Goal: Contribute content: Contribute content

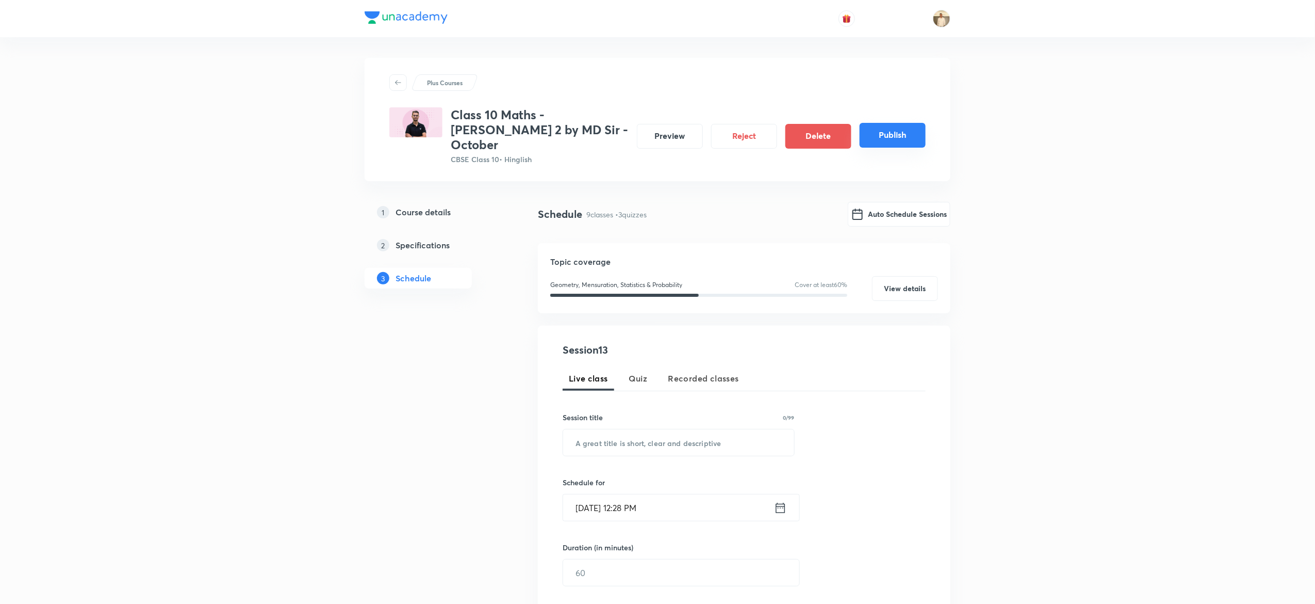
click at [896, 134] on button "Publish" at bounding box center [893, 135] width 66 height 25
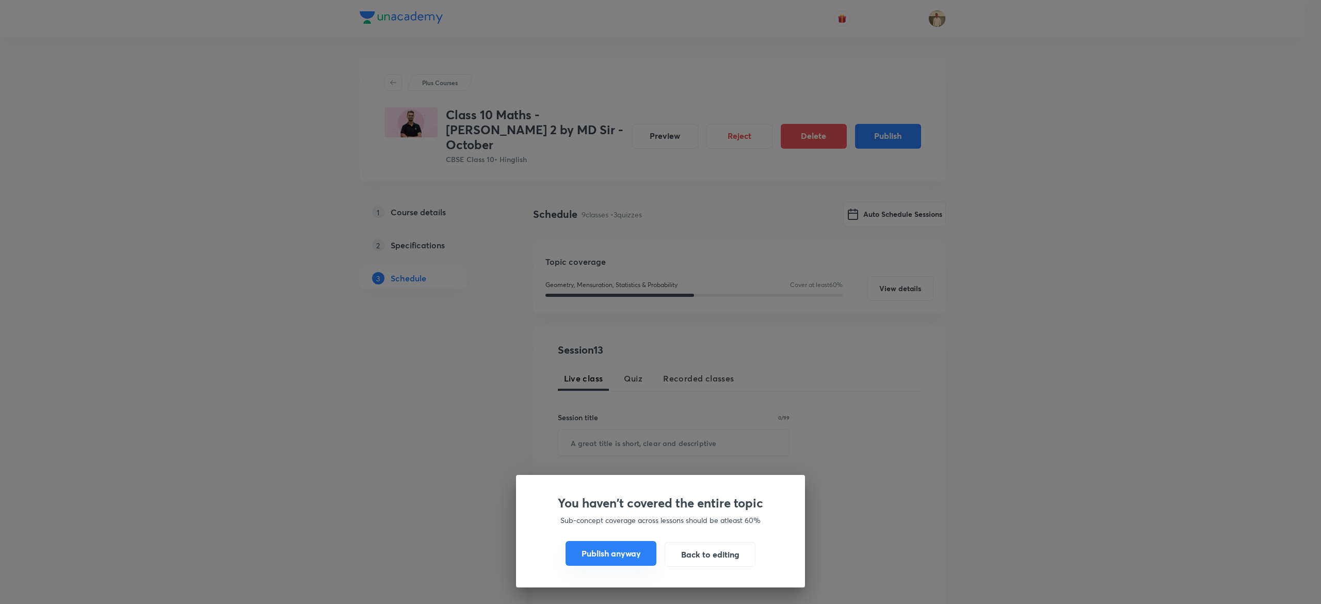
click at [621, 549] on button "Publish anyway" at bounding box center [610, 553] width 91 height 25
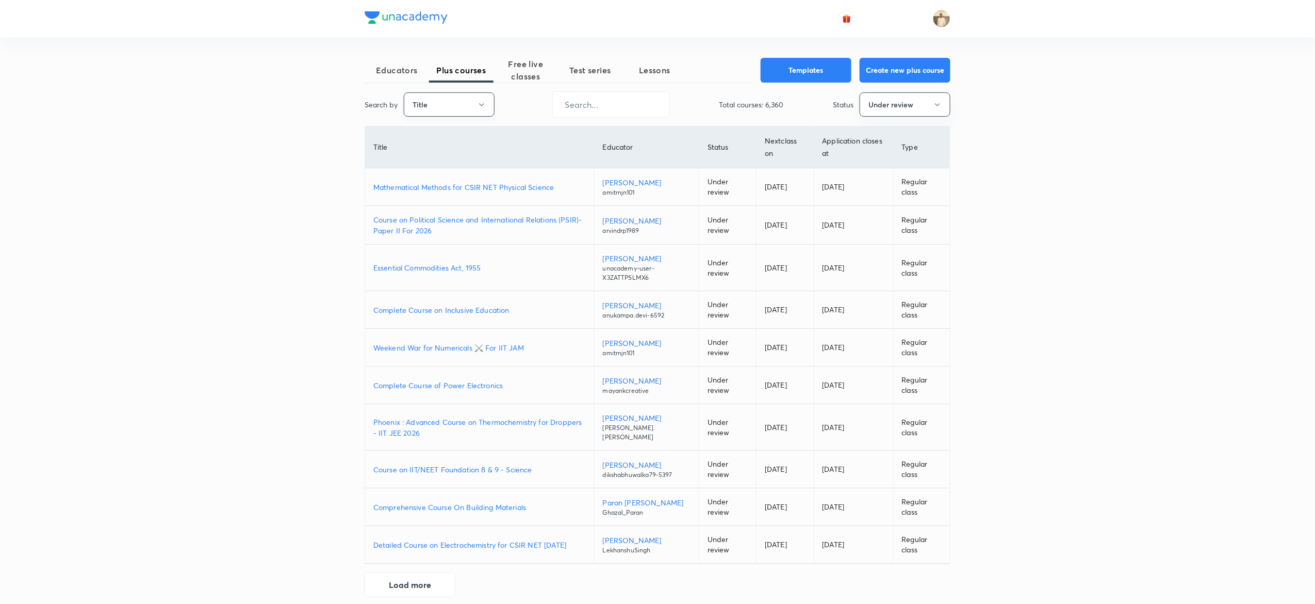
click at [446, 103] on button "Title" at bounding box center [449, 104] width 91 height 24
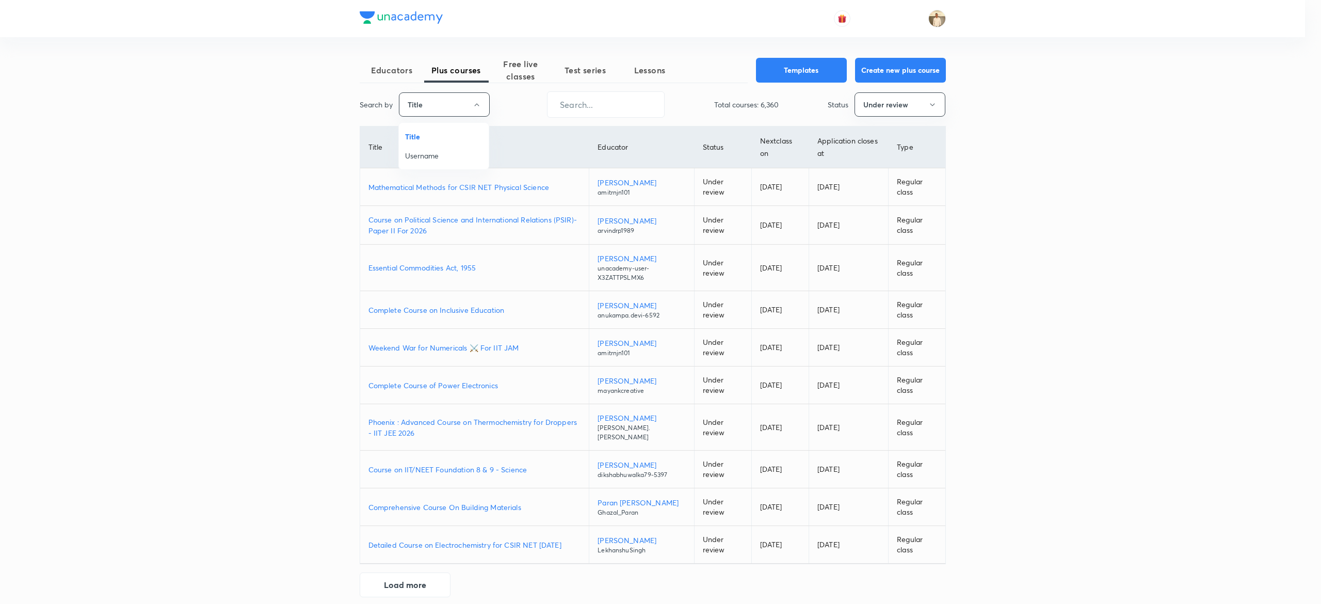
click at [432, 156] on span "Username" at bounding box center [443, 155] width 77 height 11
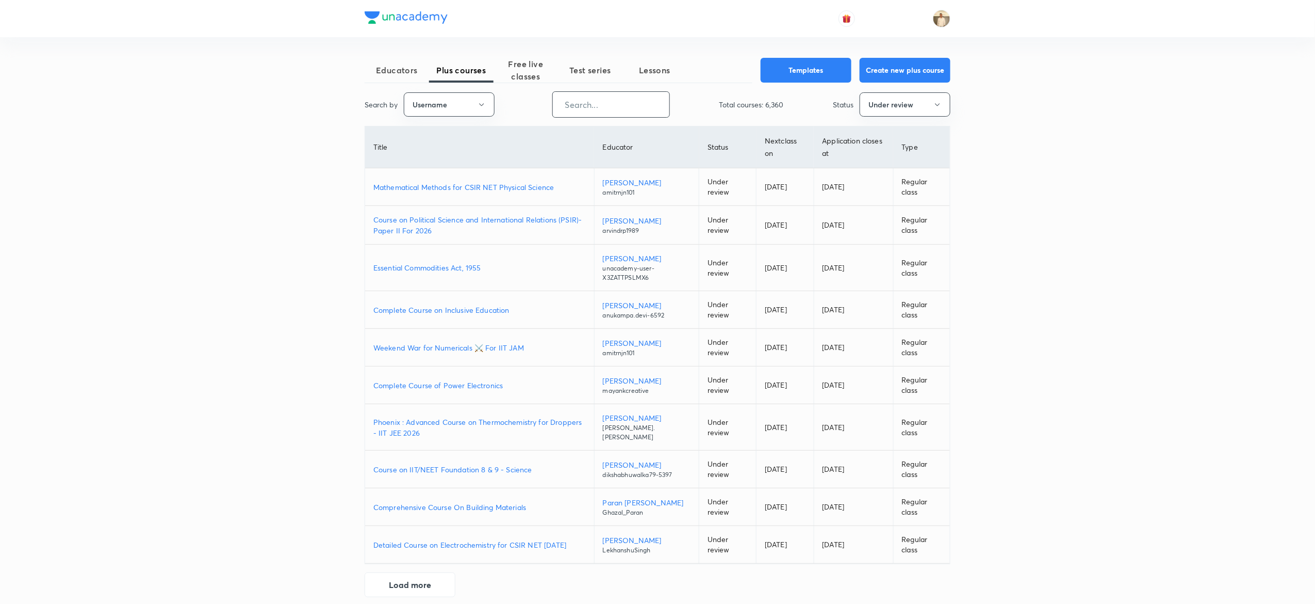
click at [588, 112] on input "text" at bounding box center [611, 104] width 117 height 26
paste input "nehabhangdiya-3200"
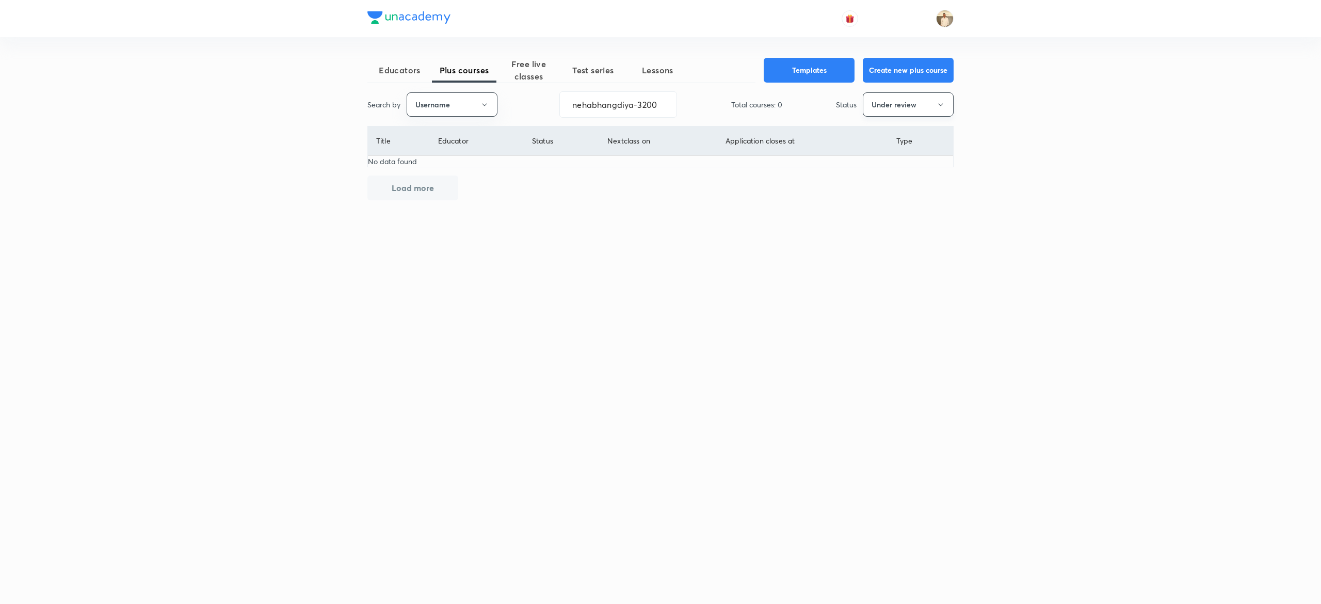
click at [934, 99] on button "Under review" at bounding box center [907, 104] width 91 height 24
click at [888, 191] on span "Live" at bounding box center [907, 193] width 77 height 11
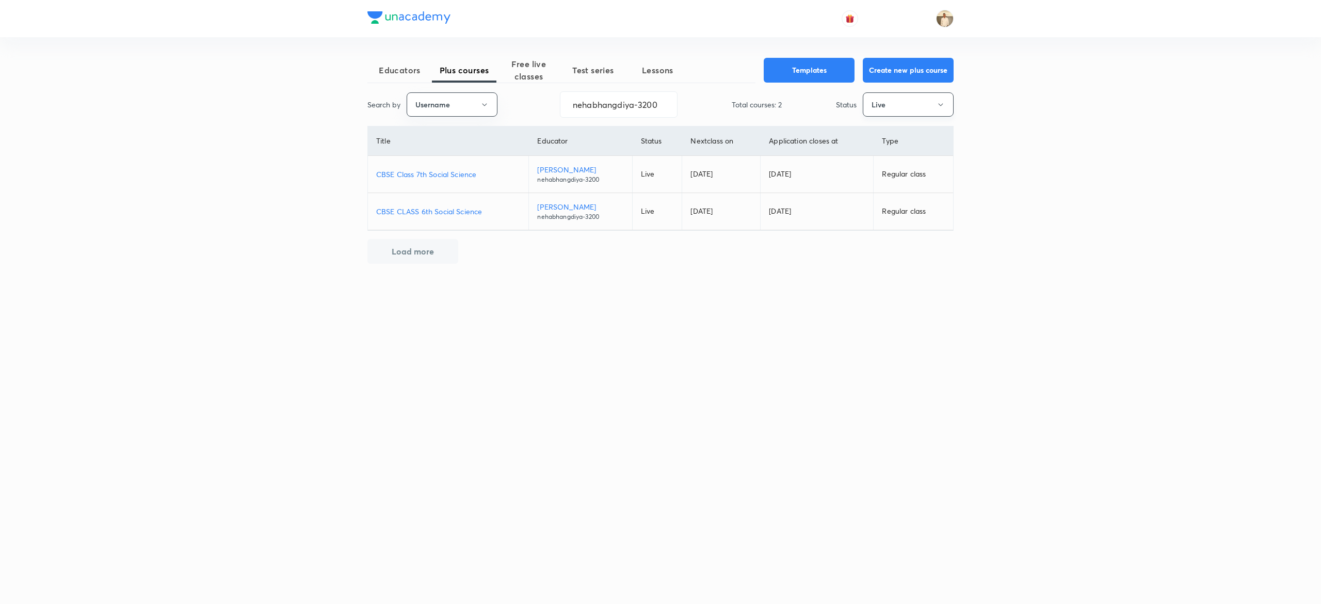
click at [917, 105] on button "Live" at bounding box center [907, 104] width 91 height 24
click at [874, 173] on span "Under review" at bounding box center [907, 174] width 77 height 11
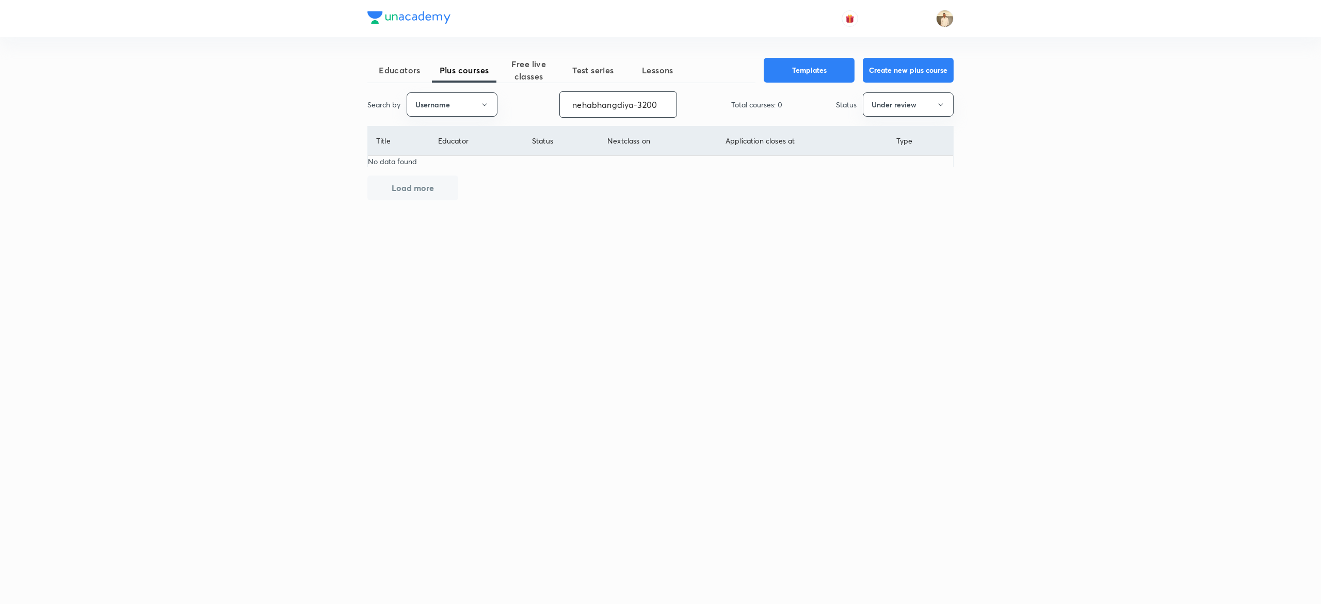
click at [634, 101] on input "nehabhangdiya-3200" at bounding box center [618, 104] width 117 height 26
paste input "mirzasikandarbaig11"
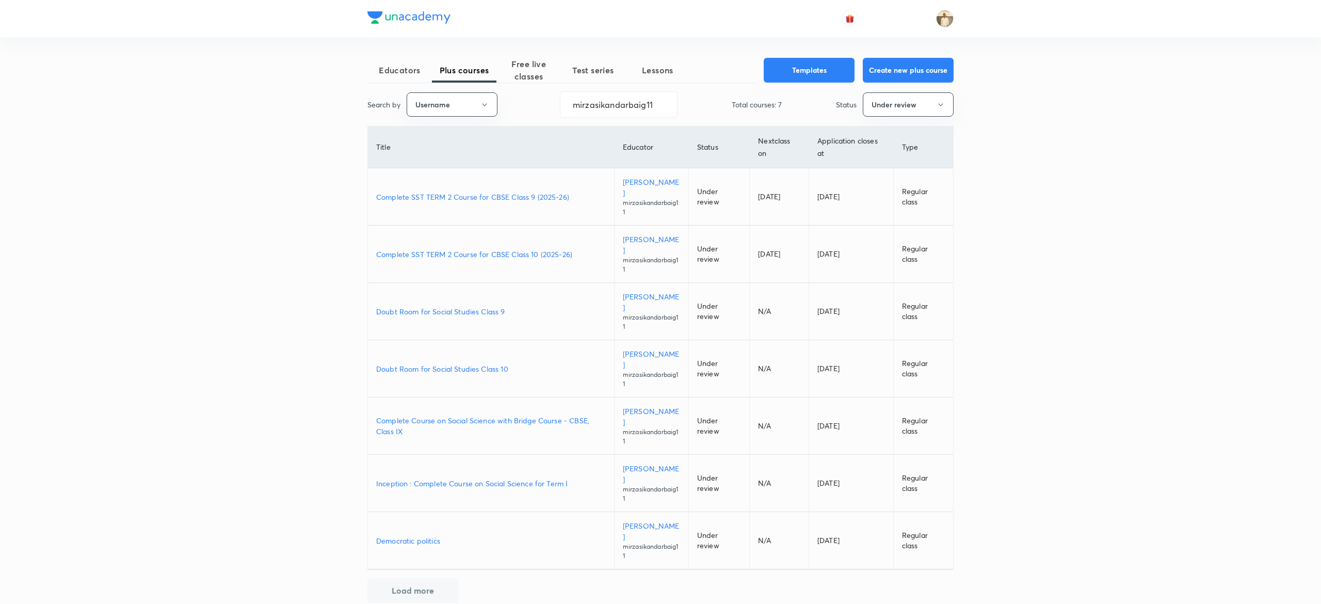
click at [532, 191] on p "Complete SST TERM 2 Course for CBSE Class 9 (2025-26)" at bounding box center [491, 196] width 230 height 11
click at [527, 249] on p "Complete SST TERM 2 Course for CBSE Class 10 (2025-26)" at bounding box center [491, 254] width 230 height 11
click at [636, 110] on input "mirzasikandarbaig11" at bounding box center [618, 104] width 117 height 26
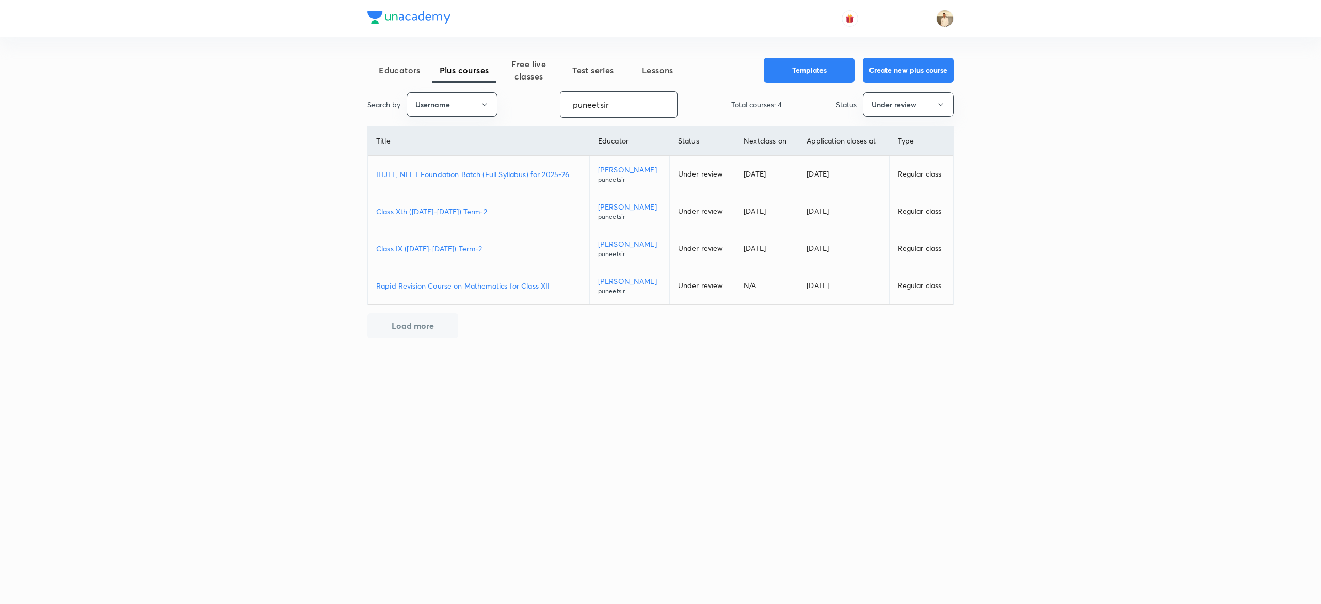
type input "puneetsir"
click at [488, 180] on p "IITJEE, NEET Foundation Batch (Full Syllabus) for 2025-26" at bounding box center [478, 174] width 205 height 11
click at [441, 217] on p "Class Xth (2025-2026) Term-2" at bounding box center [478, 211] width 205 height 11
click at [440, 254] on p "Class IX (2025-2026) Term-2" at bounding box center [478, 248] width 205 height 11
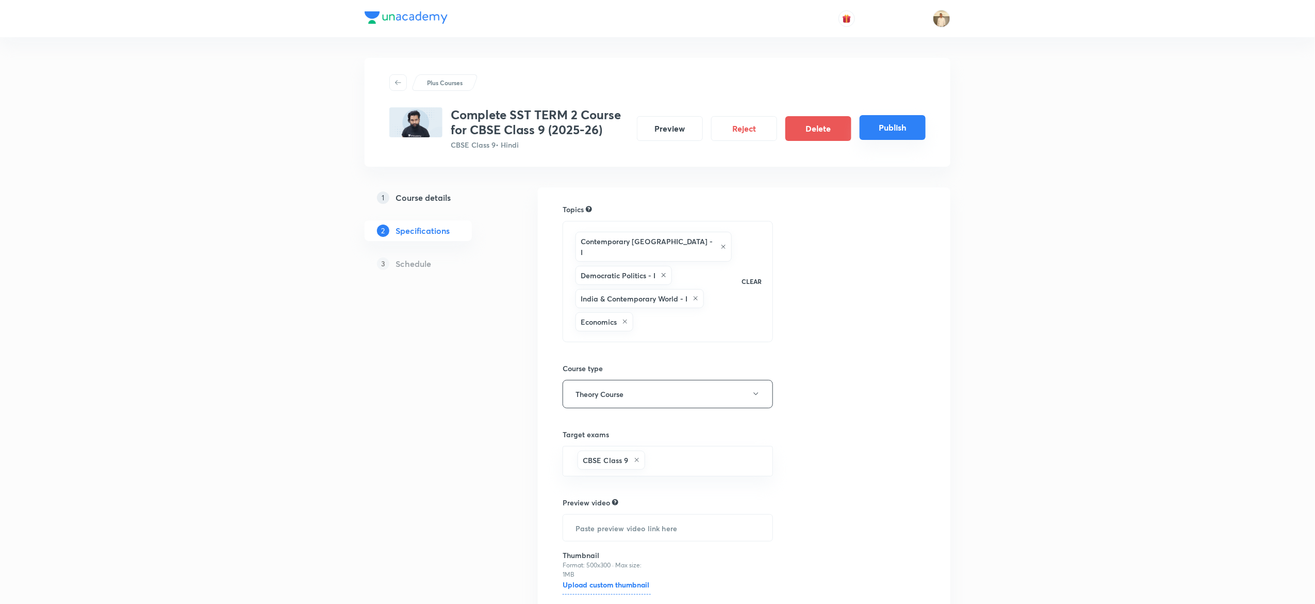
click at [910, 128] on button "Publish" at bounding box center [893, 127] width 66 height 25
click at [908, 130] on button "Publish" at bounding box center [893, 127] width 66 height 25
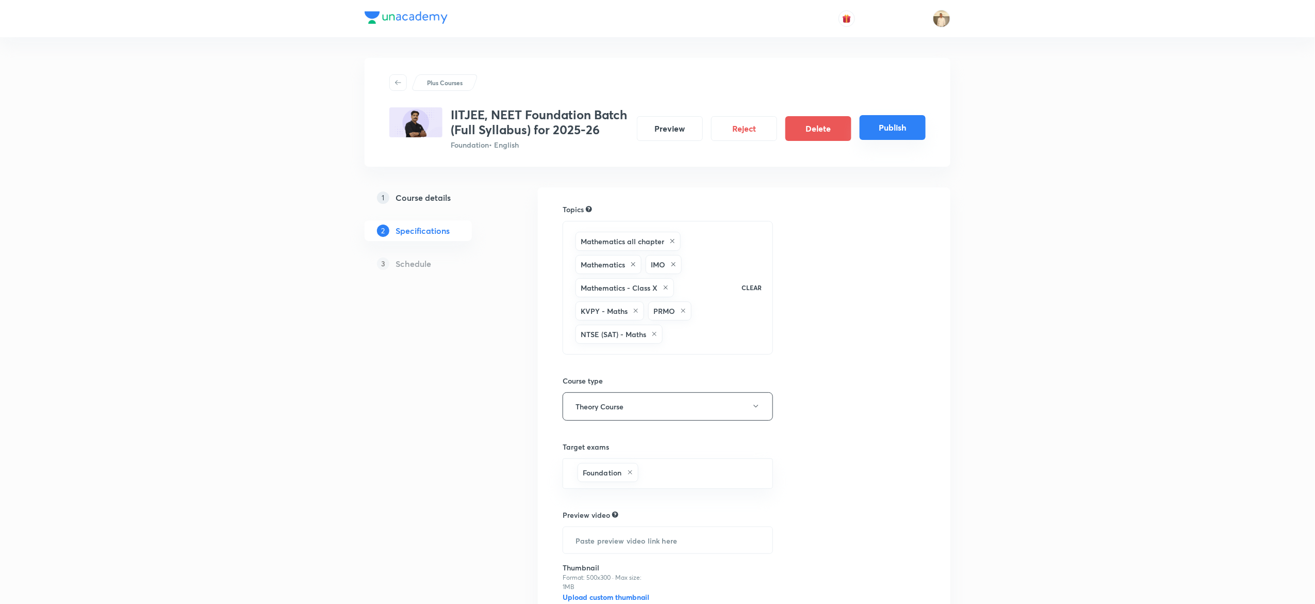
click at [905, 134] on button "Publish" at bounding box center [893, 127] width 66 height 25
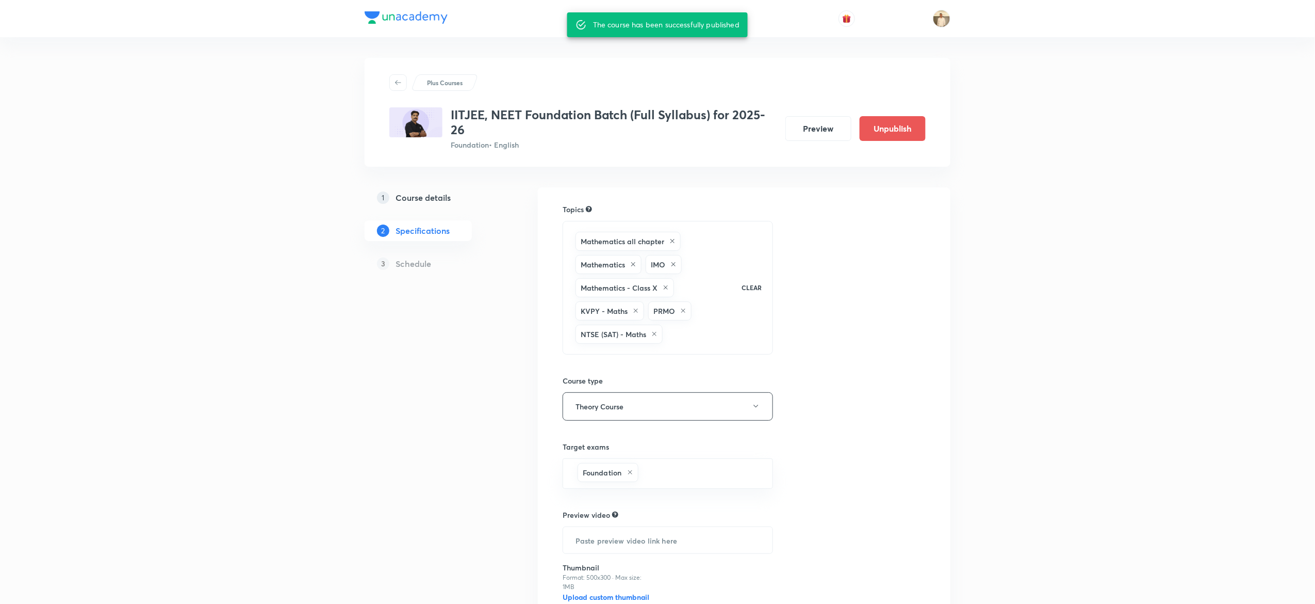
scroll to position [101, 0]
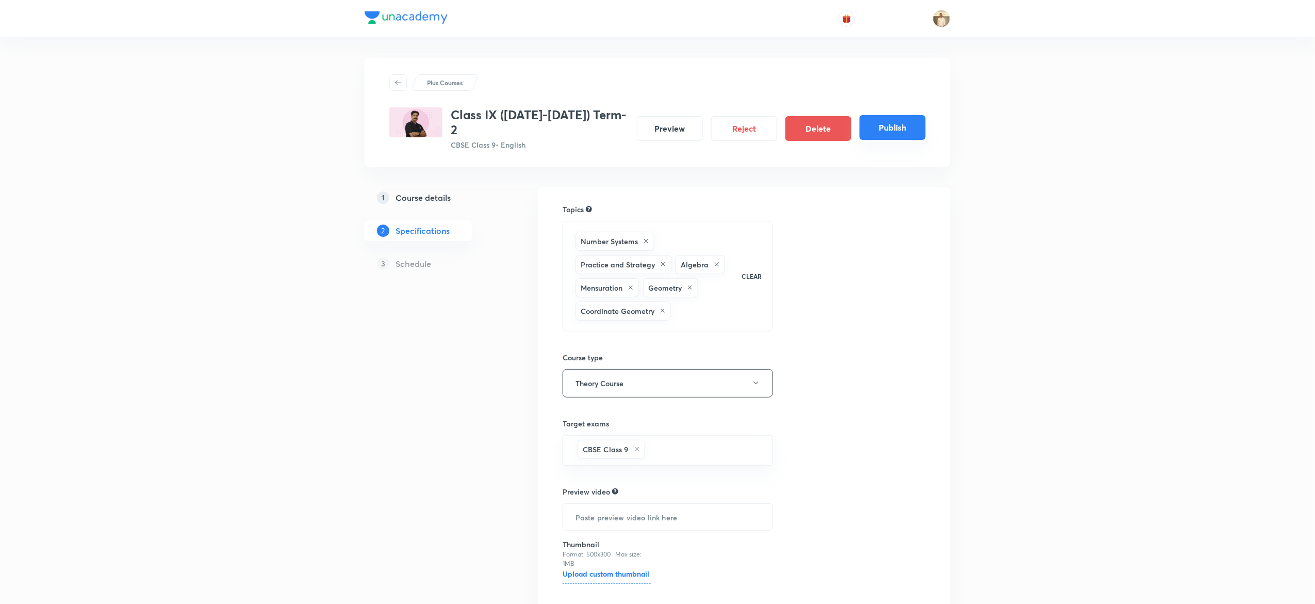
click at [892, 115] on button "Publish" at bounding box center [893, 127] width 66 height 25
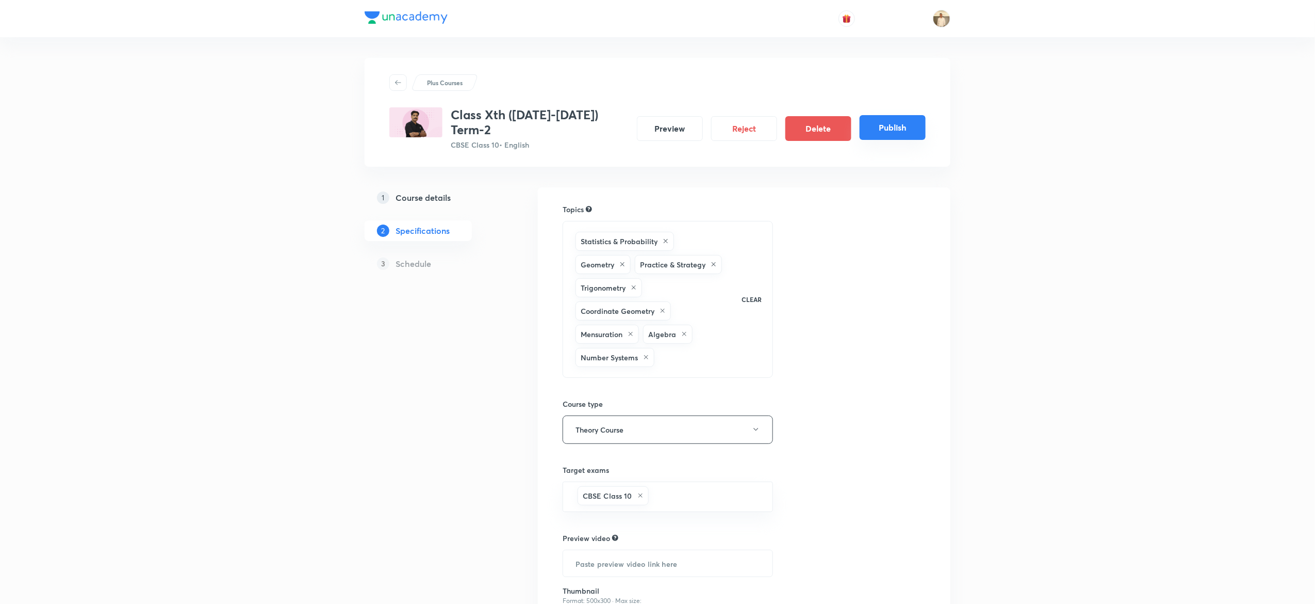
click at [902, 125] on button "Publish" at bounding box center [893, 127] width 66 height 25
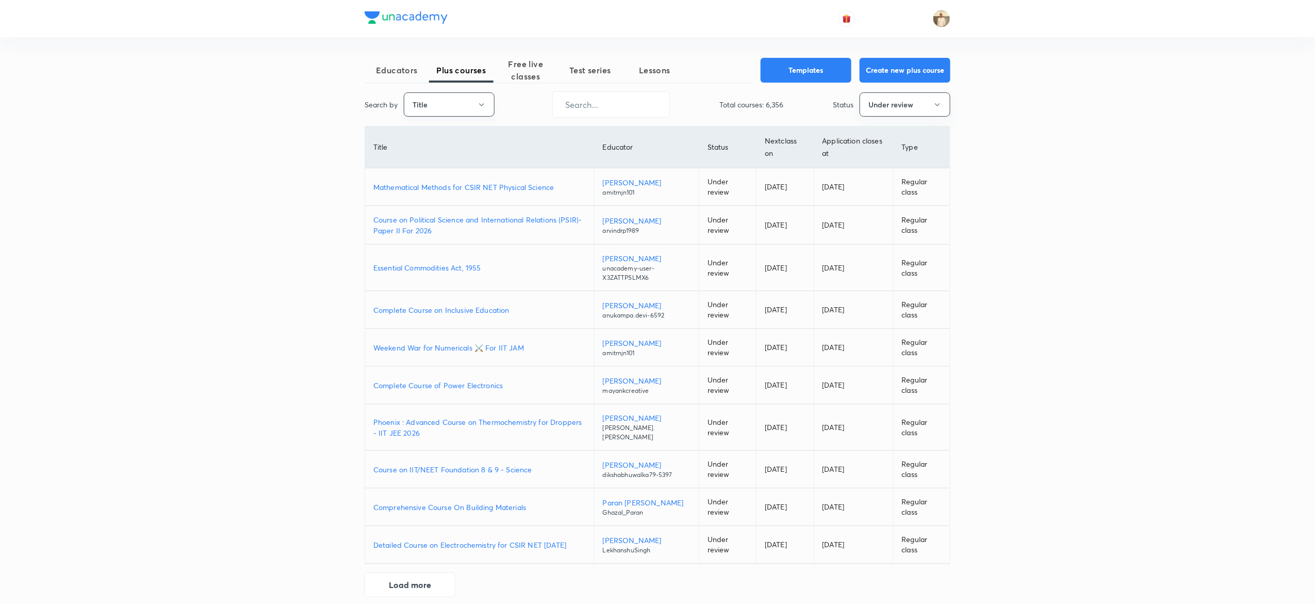
click at [481, 99] on button "Title" at bounding box center [449, 104] width 91 height 24
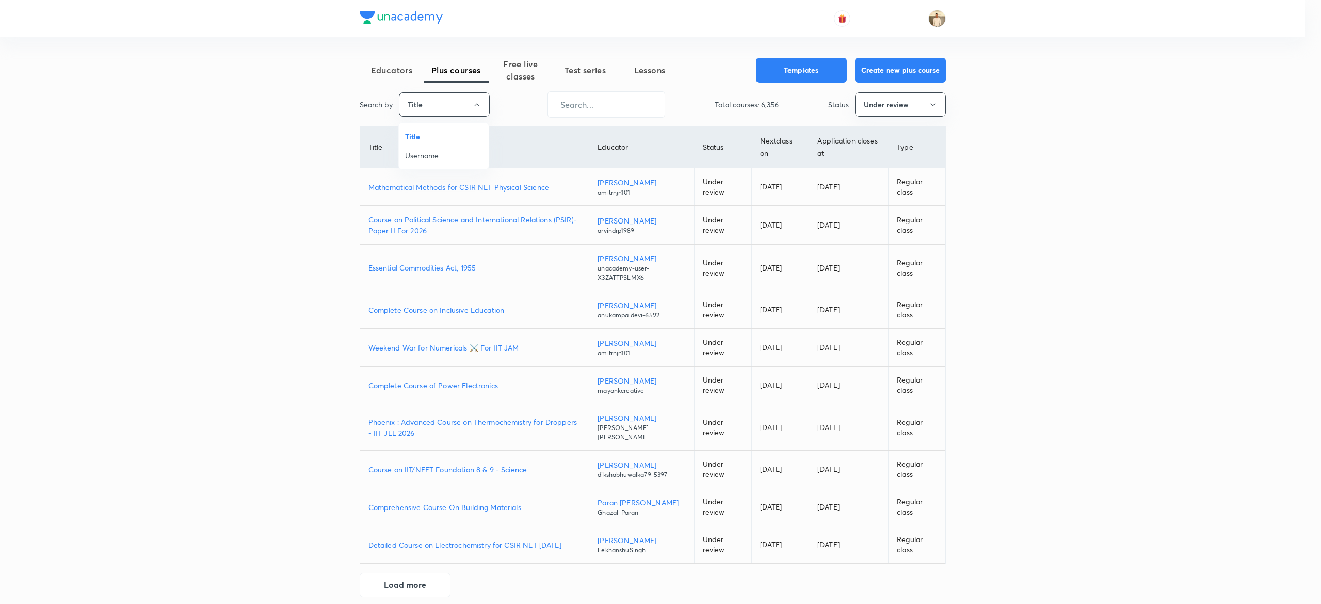
click at [461, 153] on span "Username" at bounding box center [443, 155] width 77 height 11
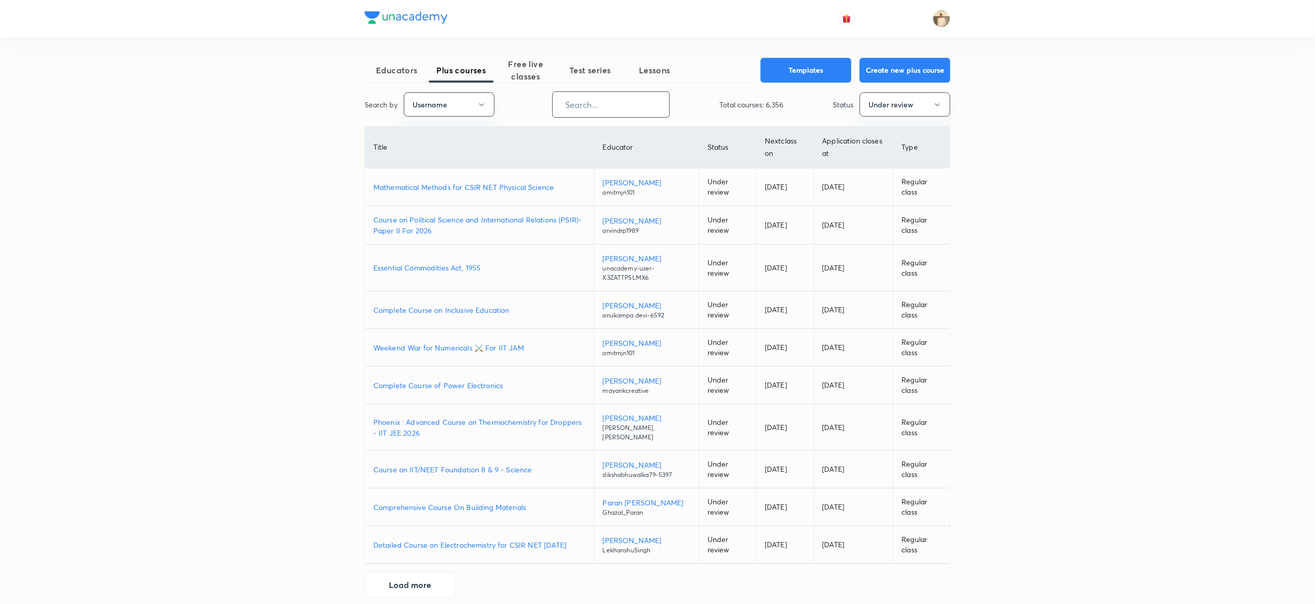
click at [619, 105] on input "text" at bounding box center [611, 104] width 117 height 26
paste input "barsha.mukherjee"
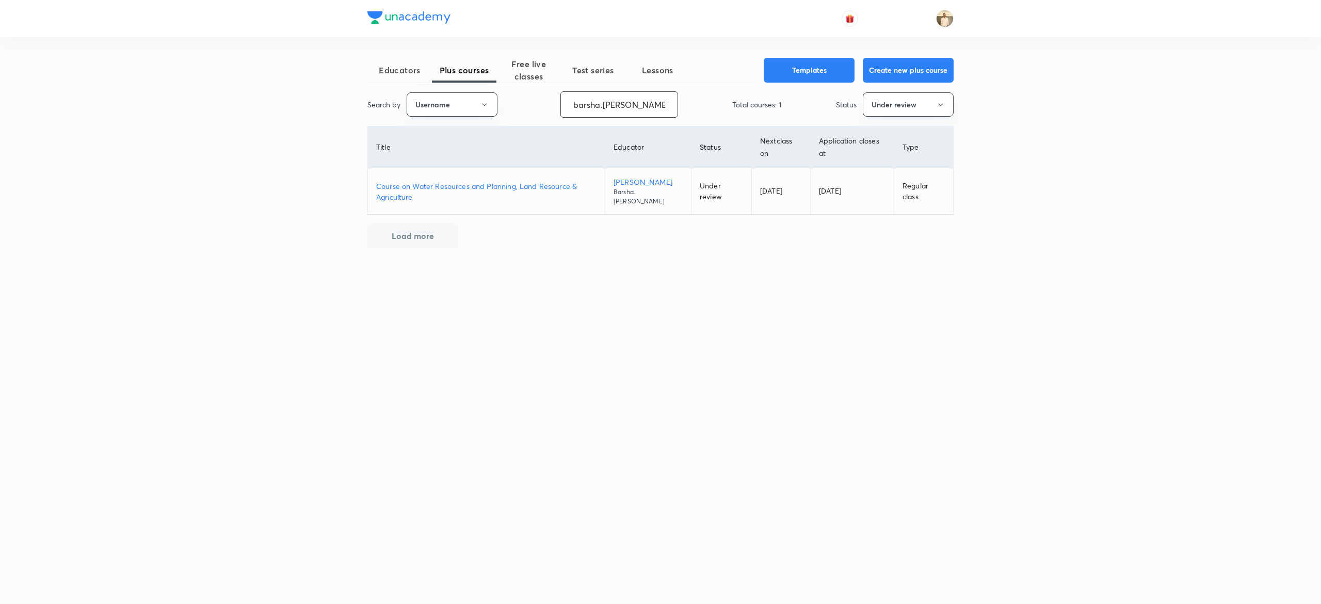
type input "barsha.mukherjee"
click at [511, 184] on p "Course on Water Resources and Planning, Land Resource & Agriculture" at bounding box center [486, 192] width 220 height 22
click at [554, 185] on p "Course on Water Resources and Planning, Land Resource & Agriculture" at bounding box center [486, 192] width 220 height 22
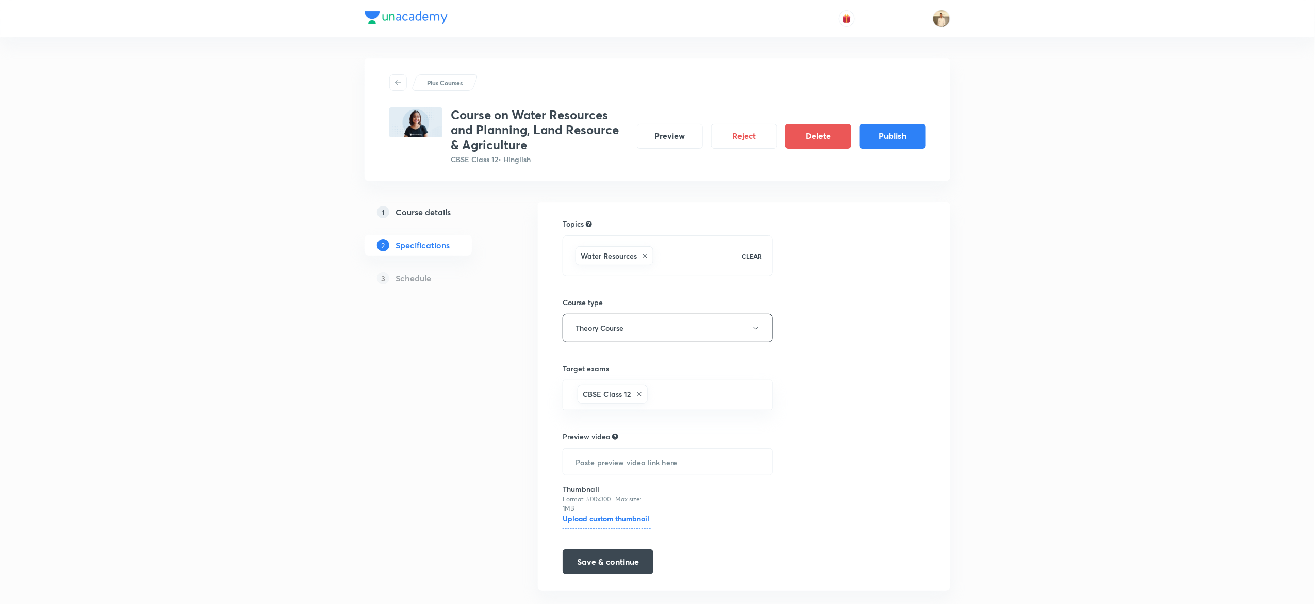
click at [892, 135] on button "Publish" at bounding box center [893, 136] width 66 height 25
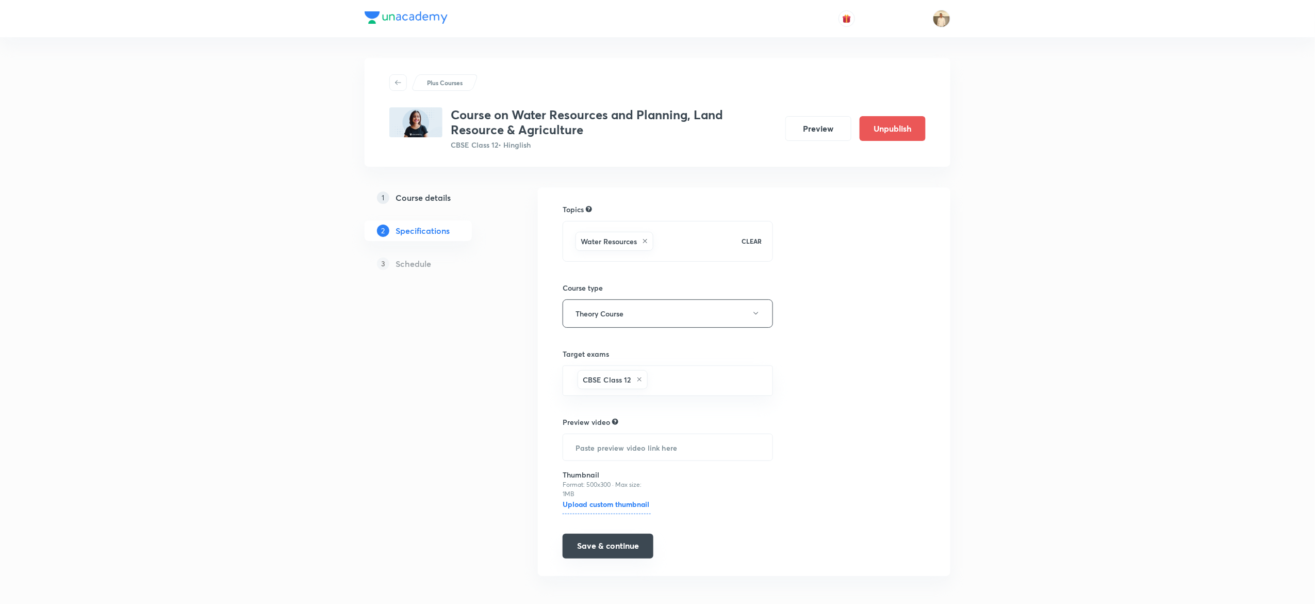
click at [640, 555] on button "Save & continue" at bounding box center [608, 545] width 91 height 25
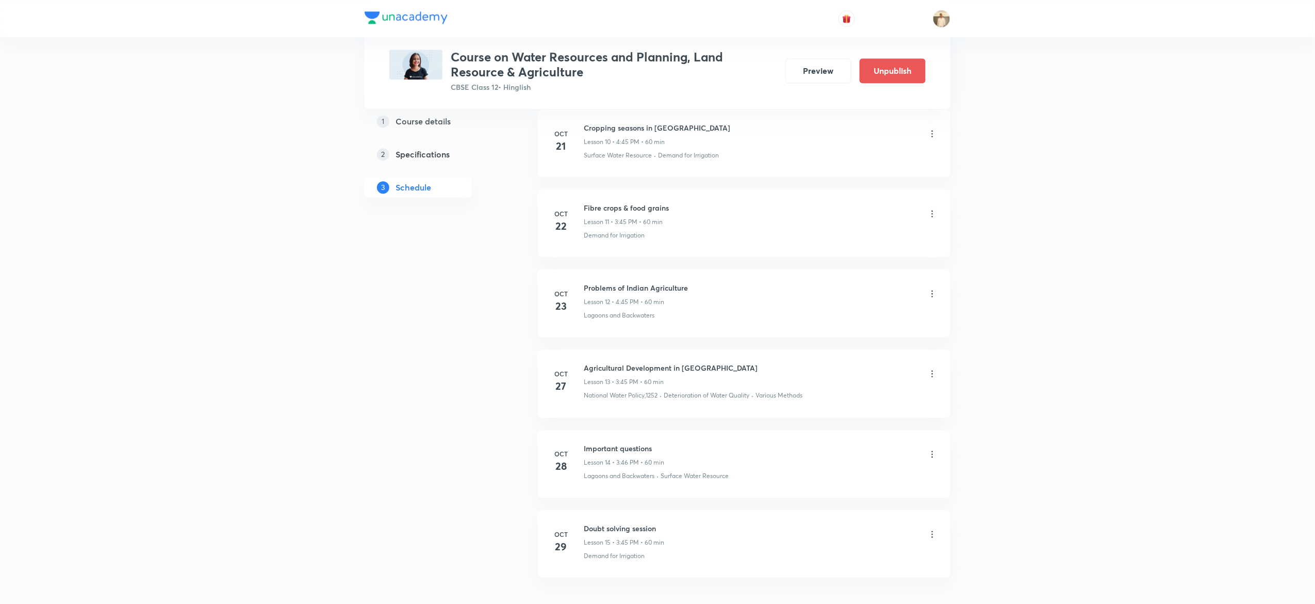
scroll to position [1402, 0]
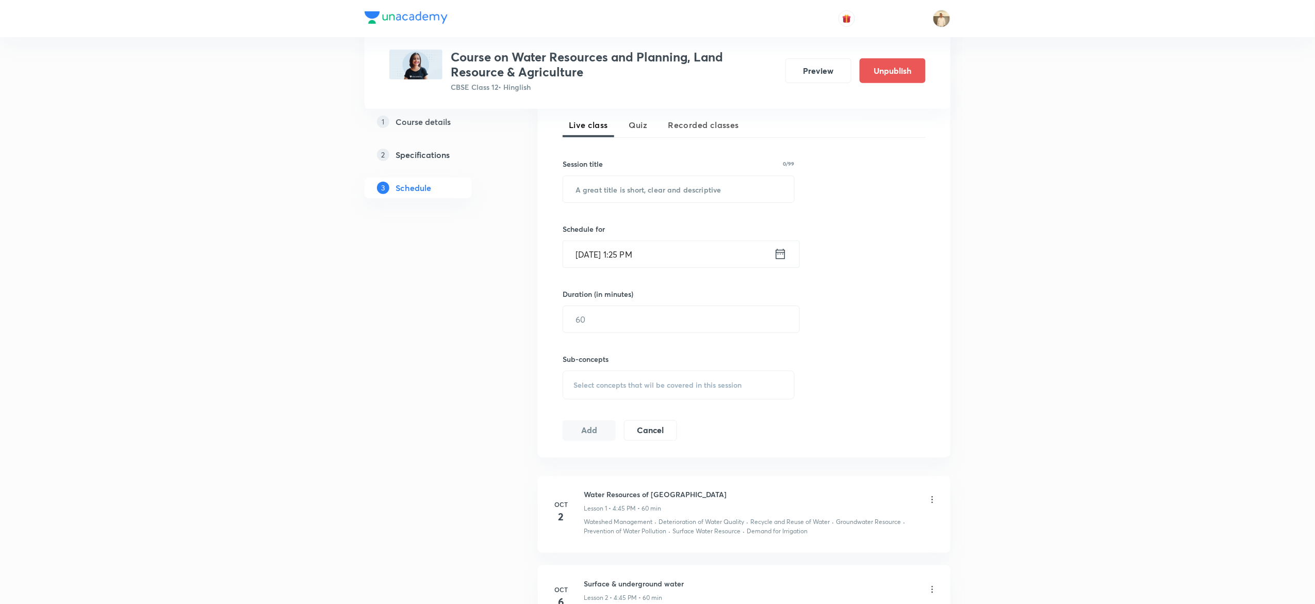
scroll to position [145, 0]
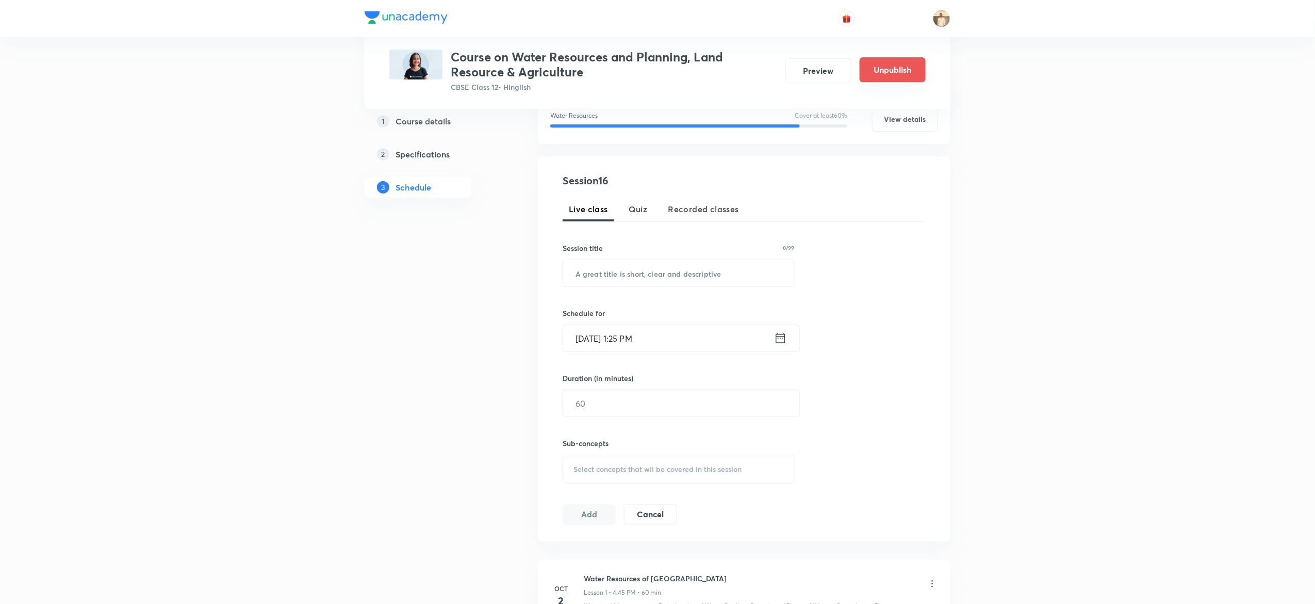
click at [900, 70] on button "Unpublish" at bounding box center [893, 69] width 66 height 25
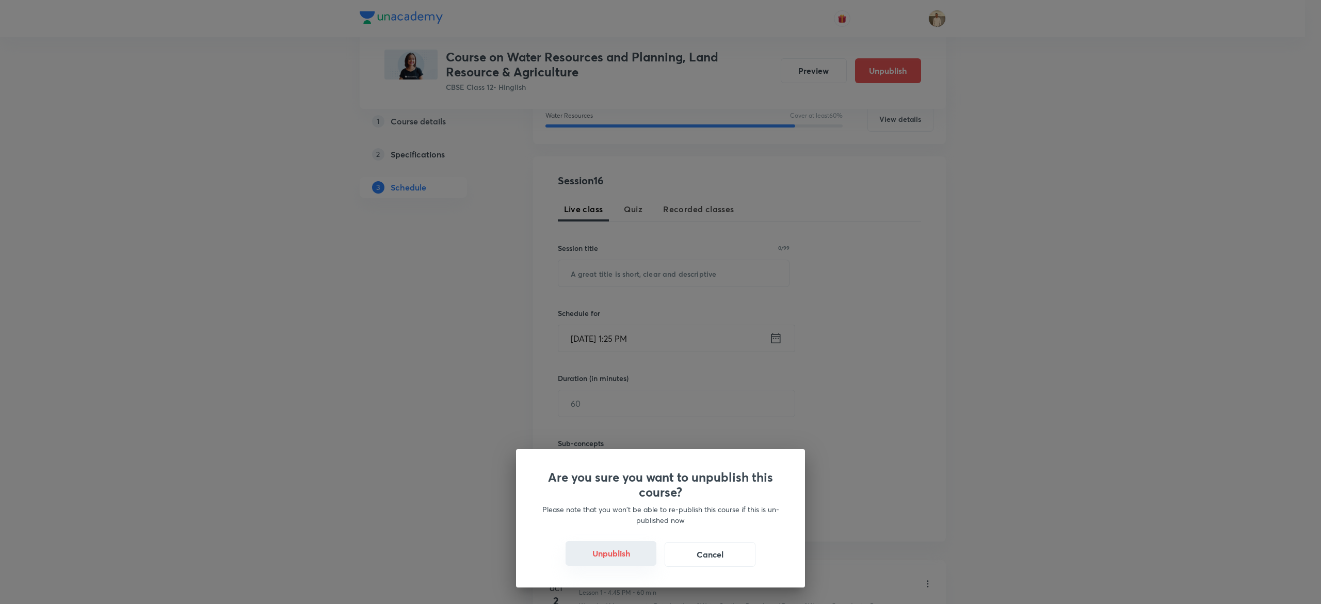
click at [608, 557] on button "Unpublish" at bounding box center [610, 553] width 91 height 25
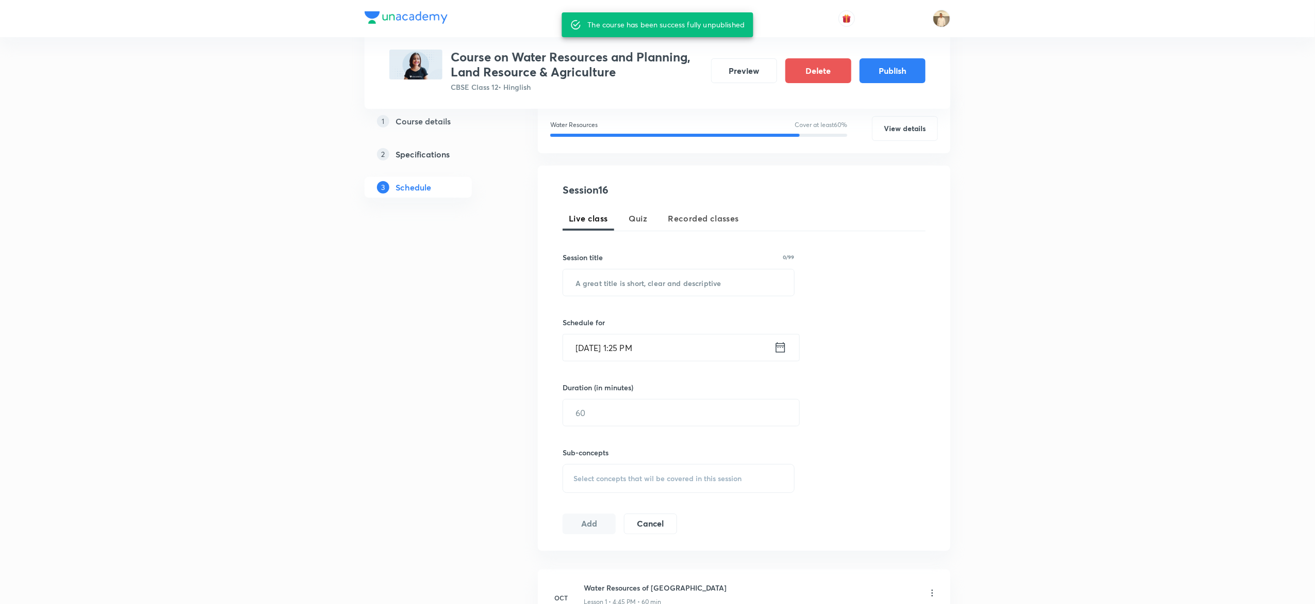
scroll to position [0, 0]
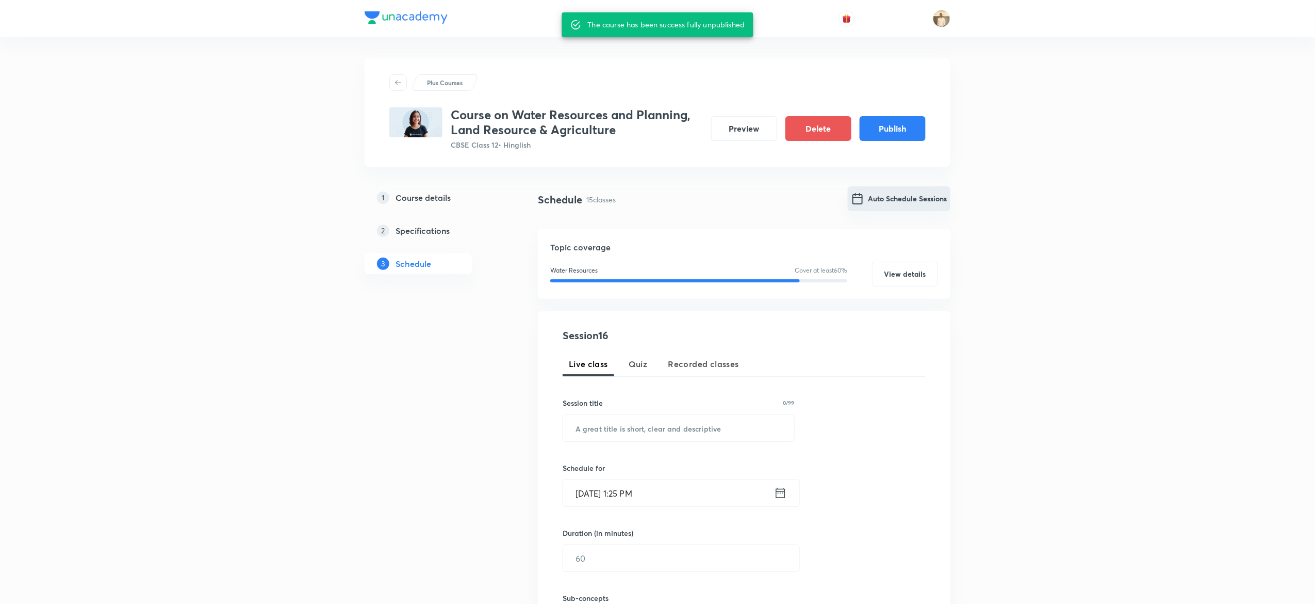
click at [900, 197] on button "Auto Schedule Sessions" at bounding box center [899, 198] width 103 height 25
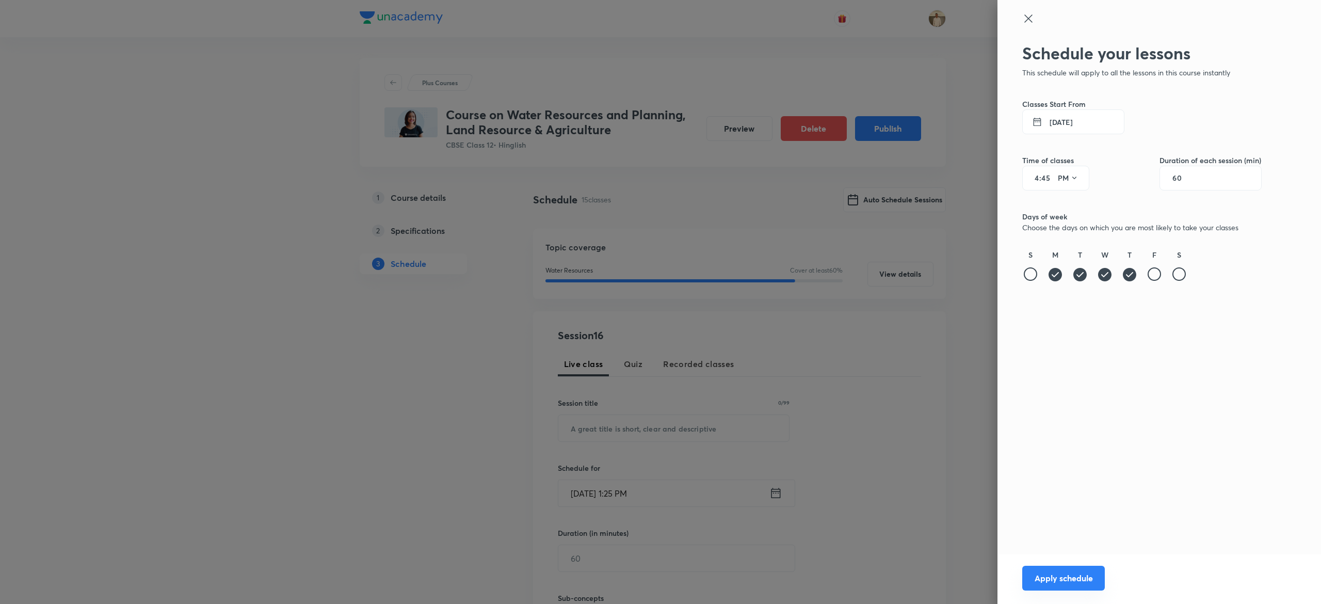
click at [1069, 575] on button "Apply schedule" at bounding box center [1063, 577] width 83 height 25
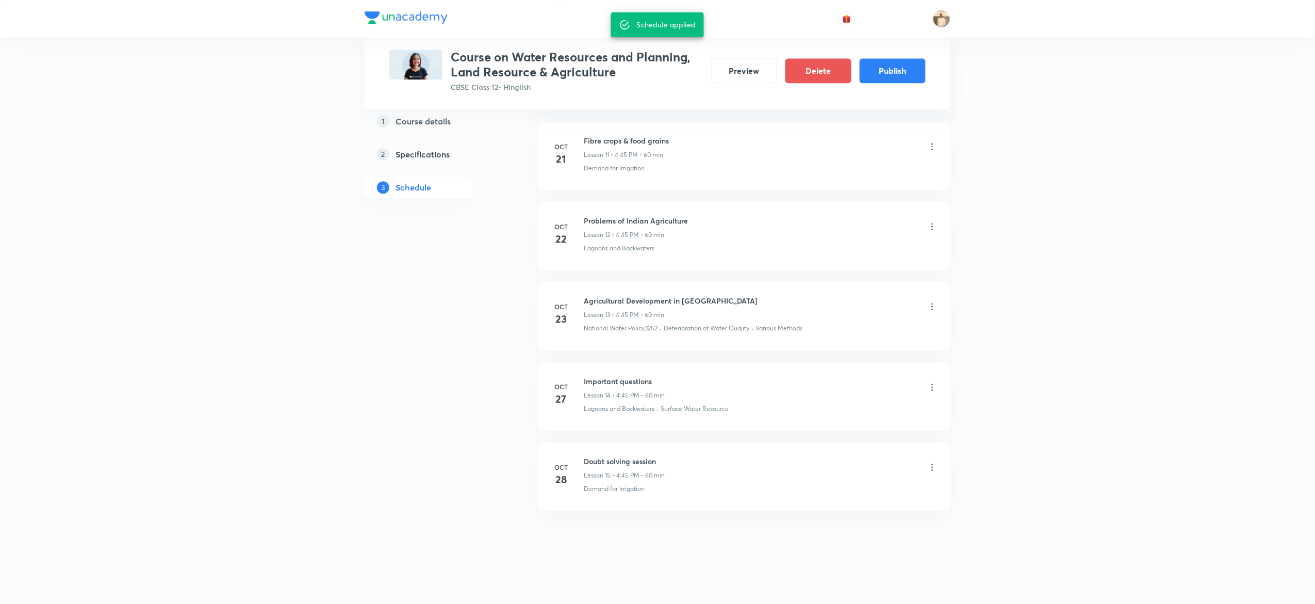
scroll to position [1412, 0]
click at [900, 67] on button "Publish" at bounding box center [893, 69] width 66 height 25
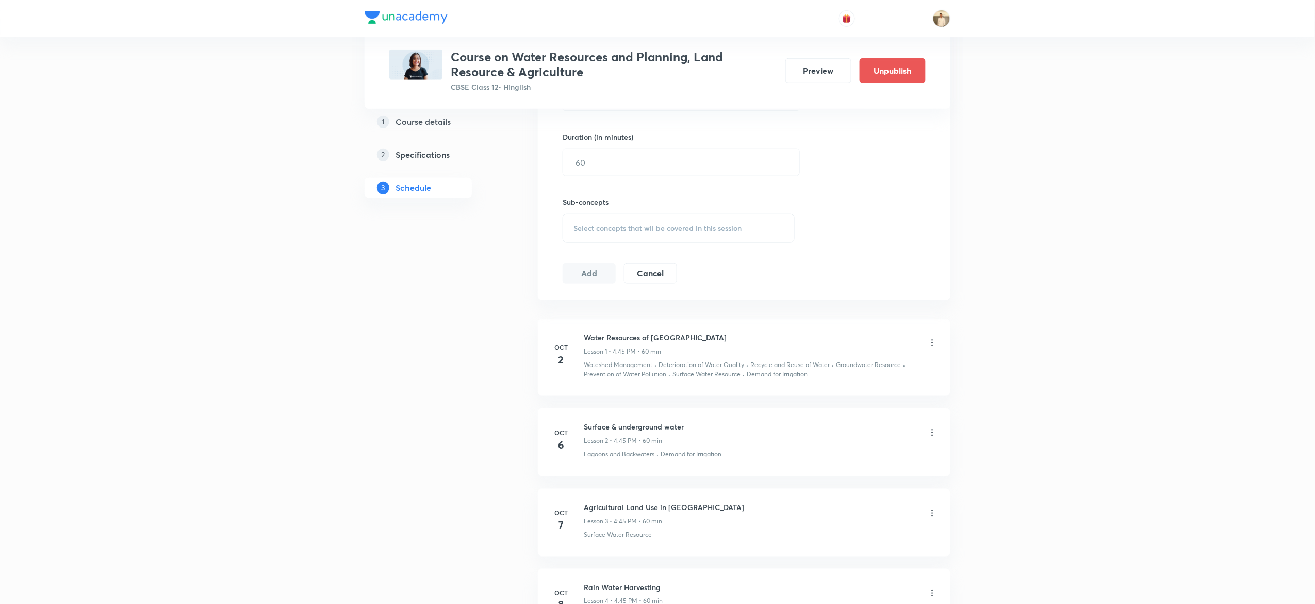
scroll to position [385, 0]
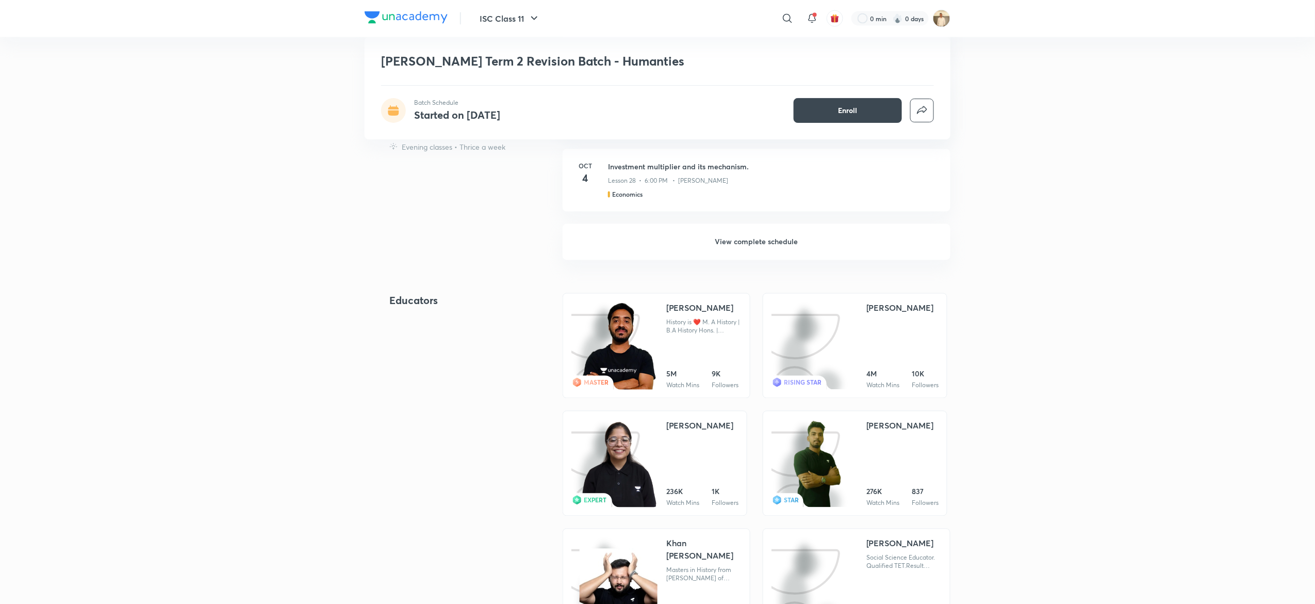
scroll to position [838, 0]
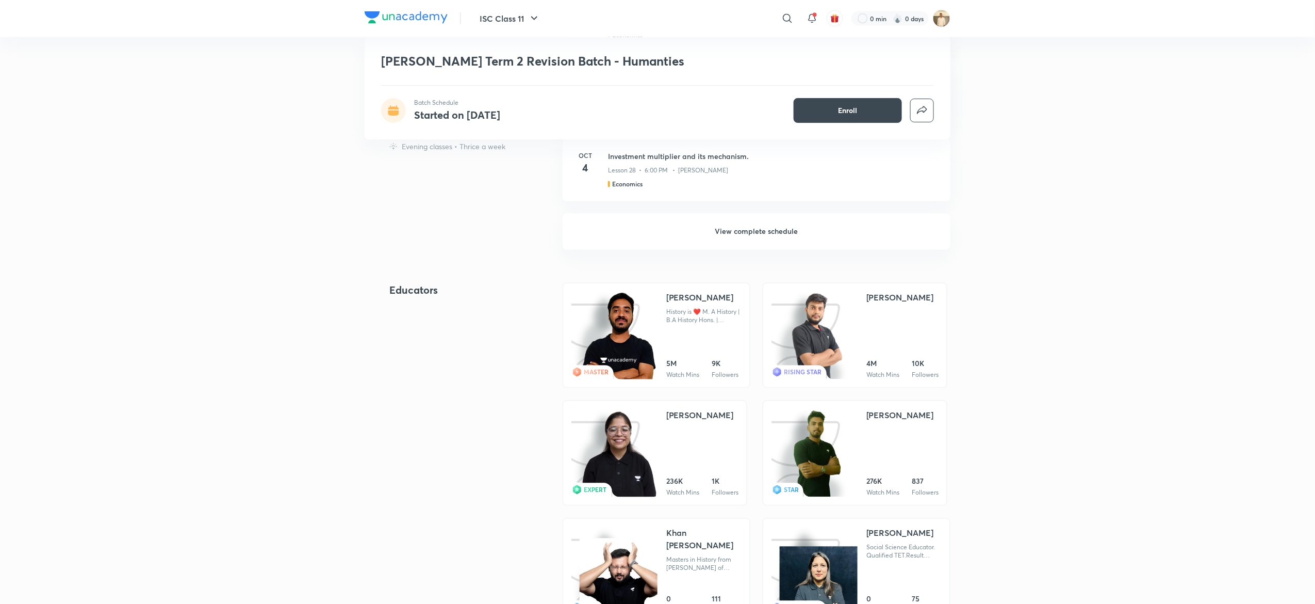
click at [752, 226] on h6 "View complete schedule" at bounding box center [757, 232] width 388 height 36
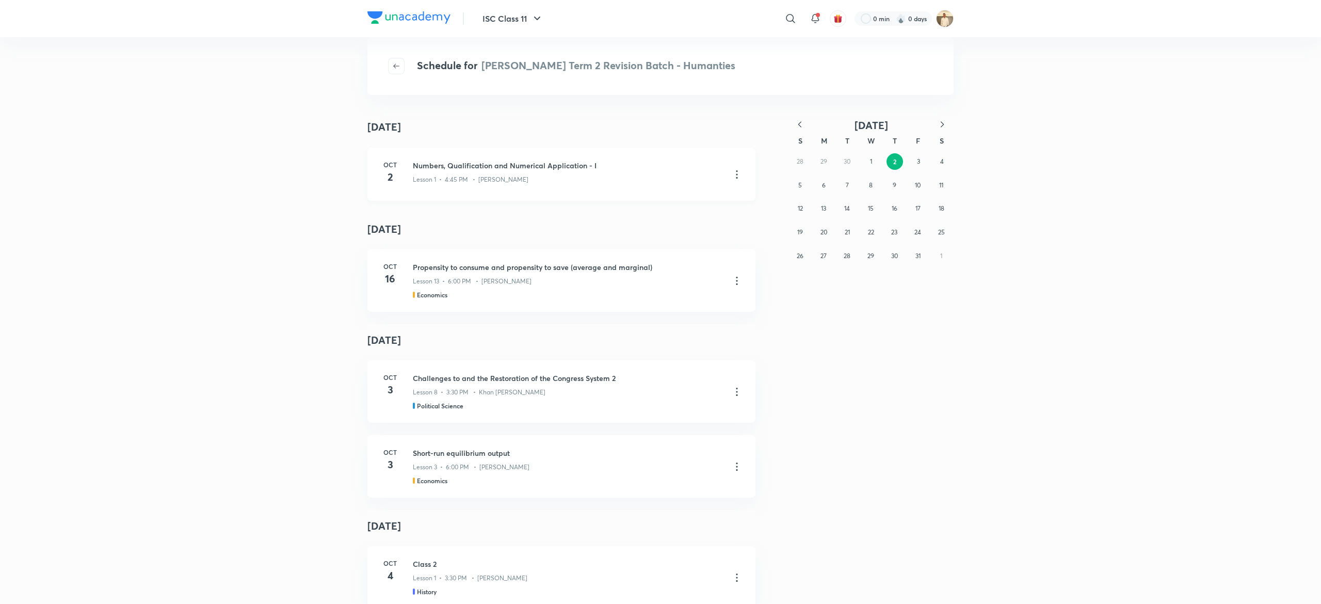
click at [731, 171] on icon at bounding box center [736, 174] width 12 height 12
click at [696, 198] on li "Go to course page" at bounding box center [675, 199] width 118 height 19
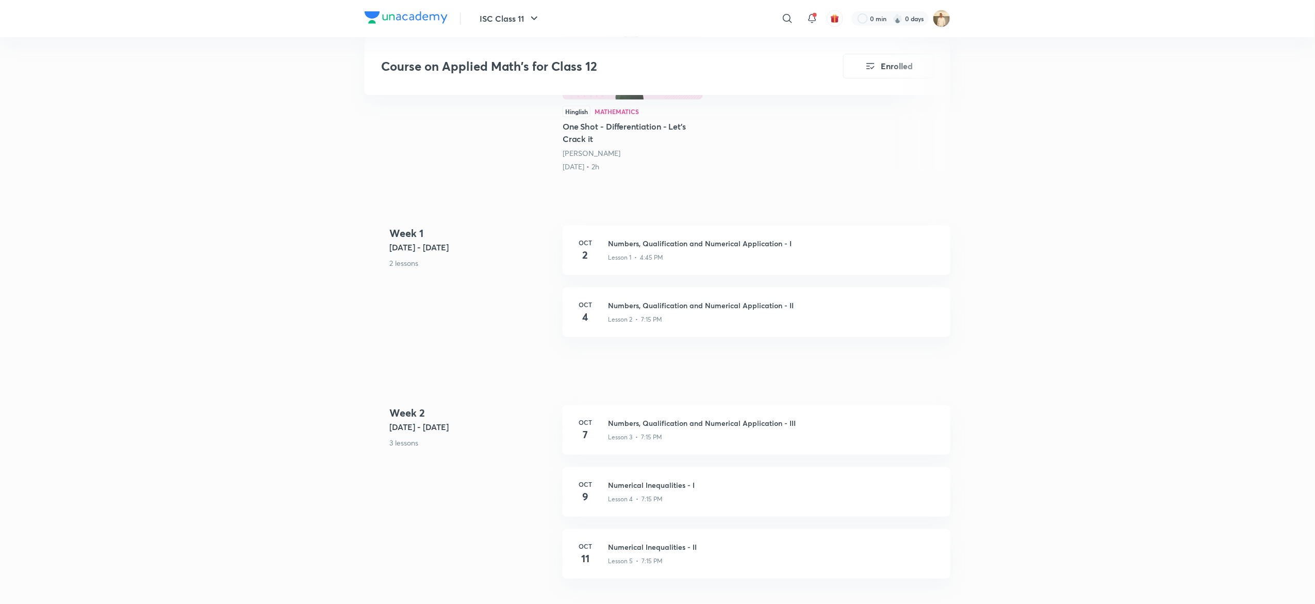
scroll to position [307, 0]
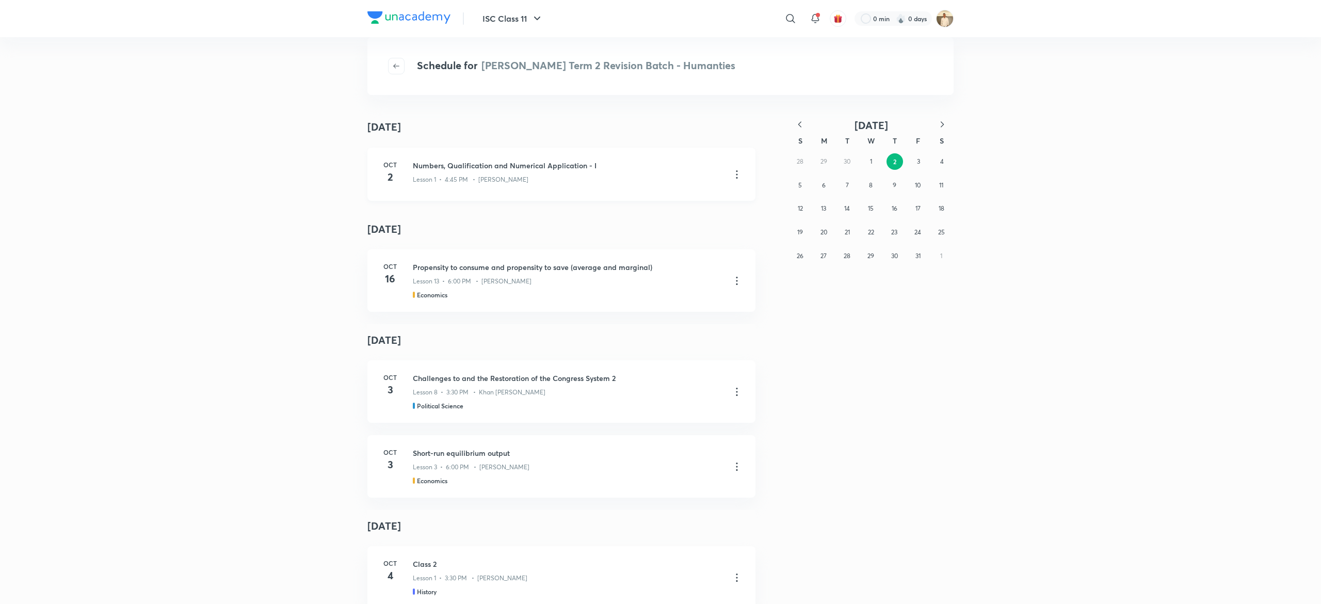
click at [735, 178] on icon at bounding box center [736, 174] width 12 height 12
click at [686, 198] on p "Go to course page" at bounding box center [655, 199] width 61 height 11
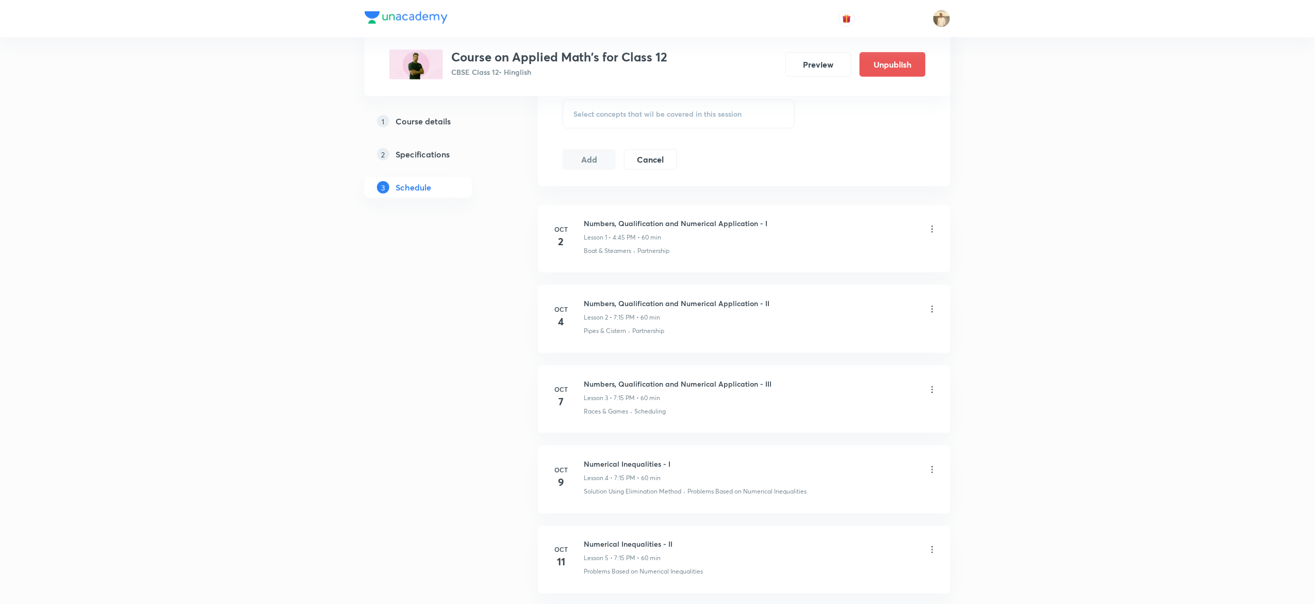
scroll to position [405, 0]
click at [937, 318] on div at bounding box center [932, 312] width 10 height 12
click at [931, 313] on icon at bounding box center [932, 311] width 10 height 10
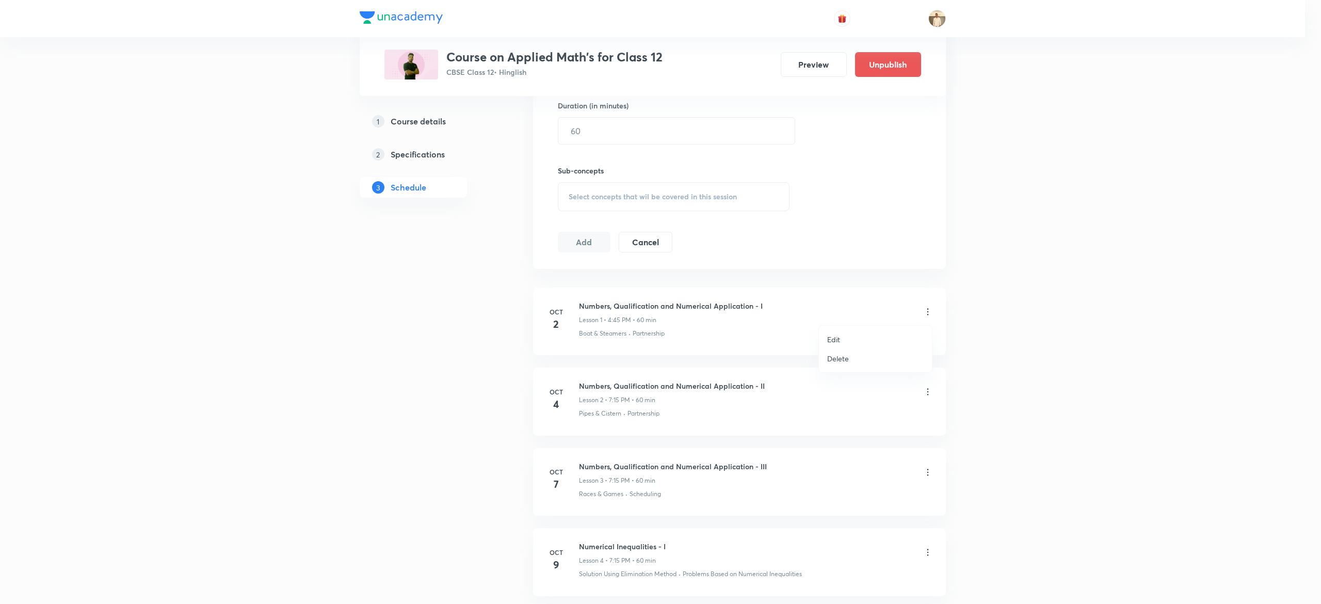
click at [851, 336] on li "Edit" at bounding box center [875, 339] width 113 height 19
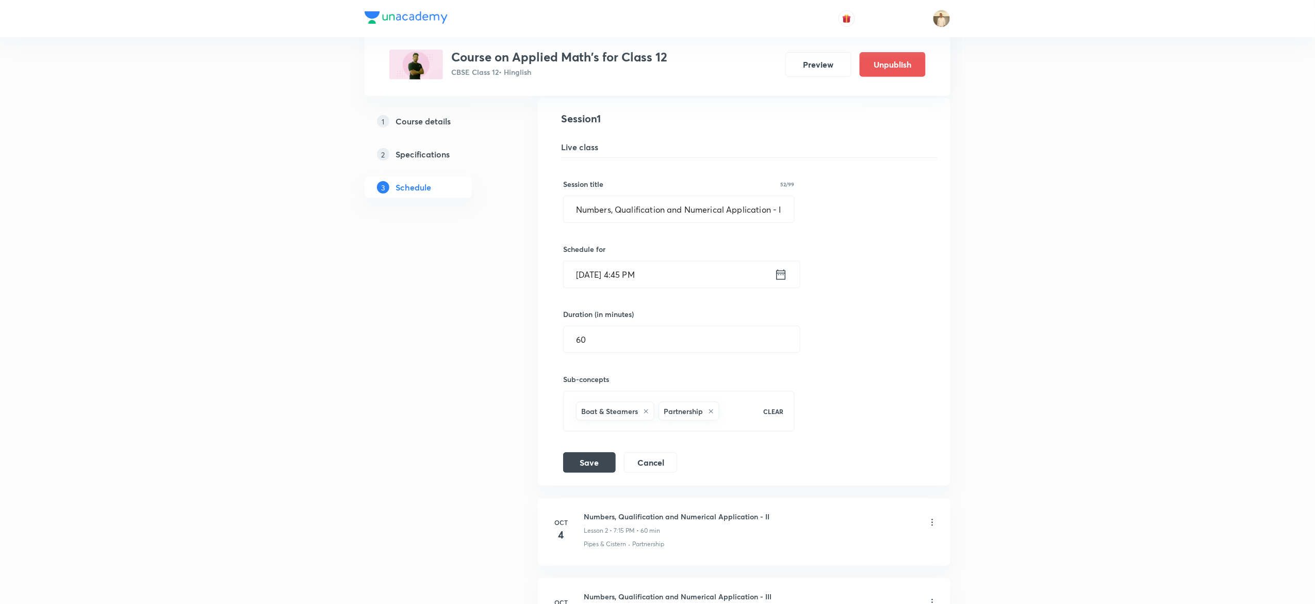
scroll to position [148, 0]
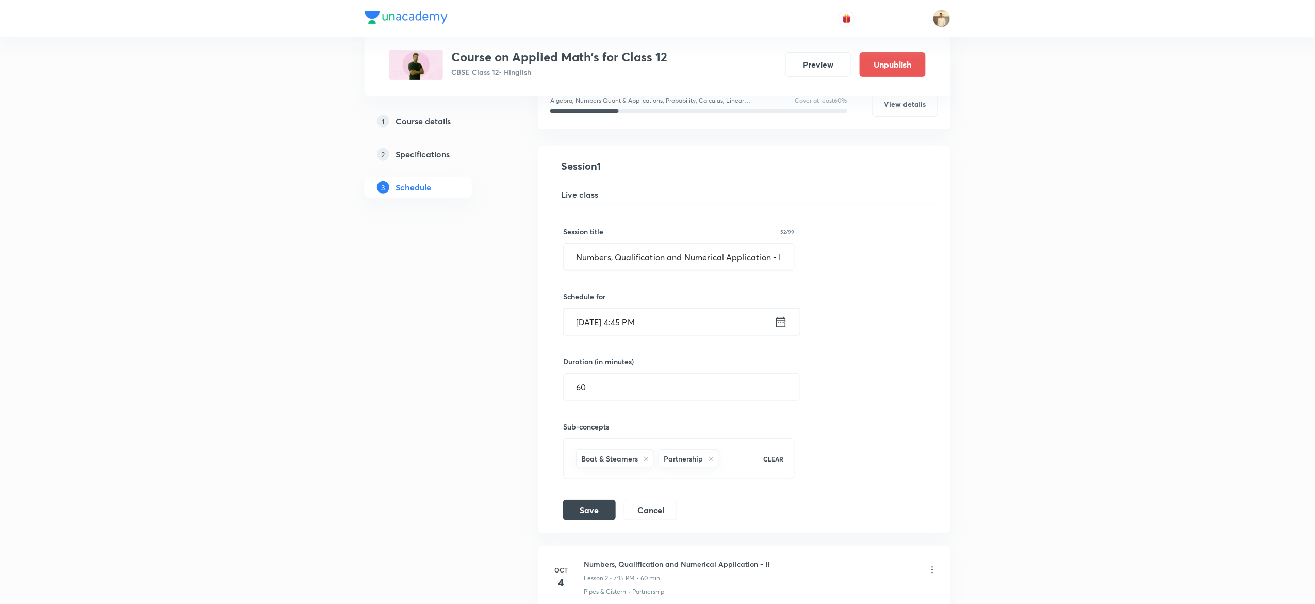
click at [630, 323] on input "[DATE] 4:45 PM" at bounding box center [669, 321] width 211 height 26
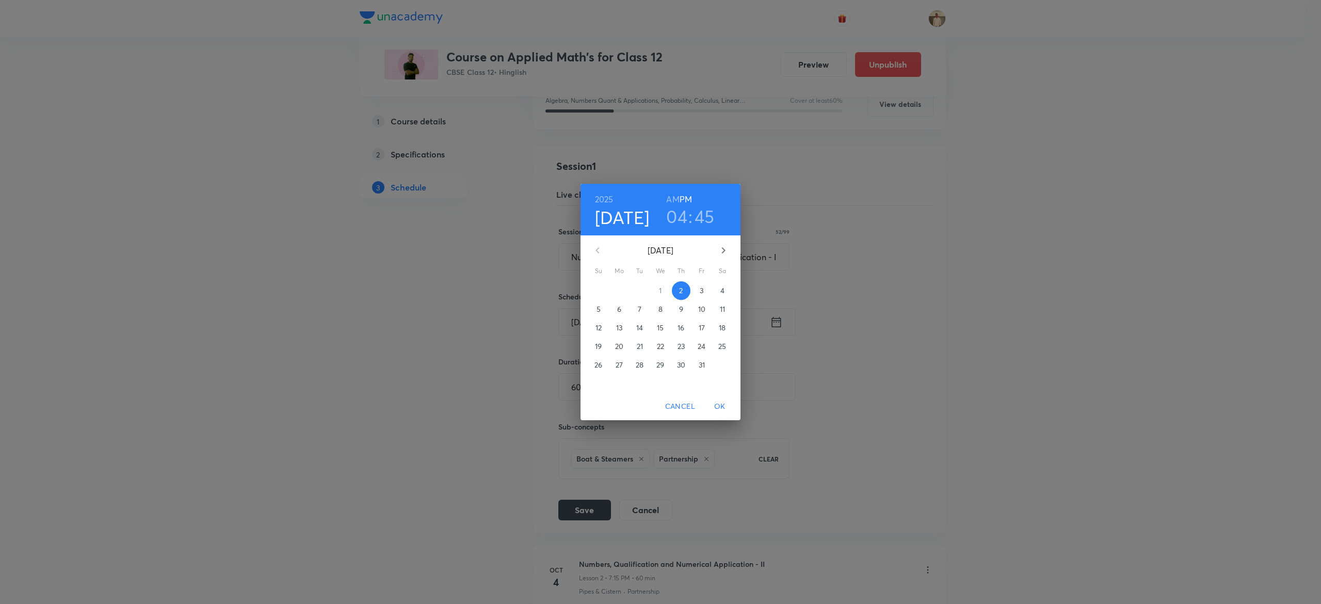
click at [675, 209] on h3 "04" at bounding box center [676, 216] width 21 height 22
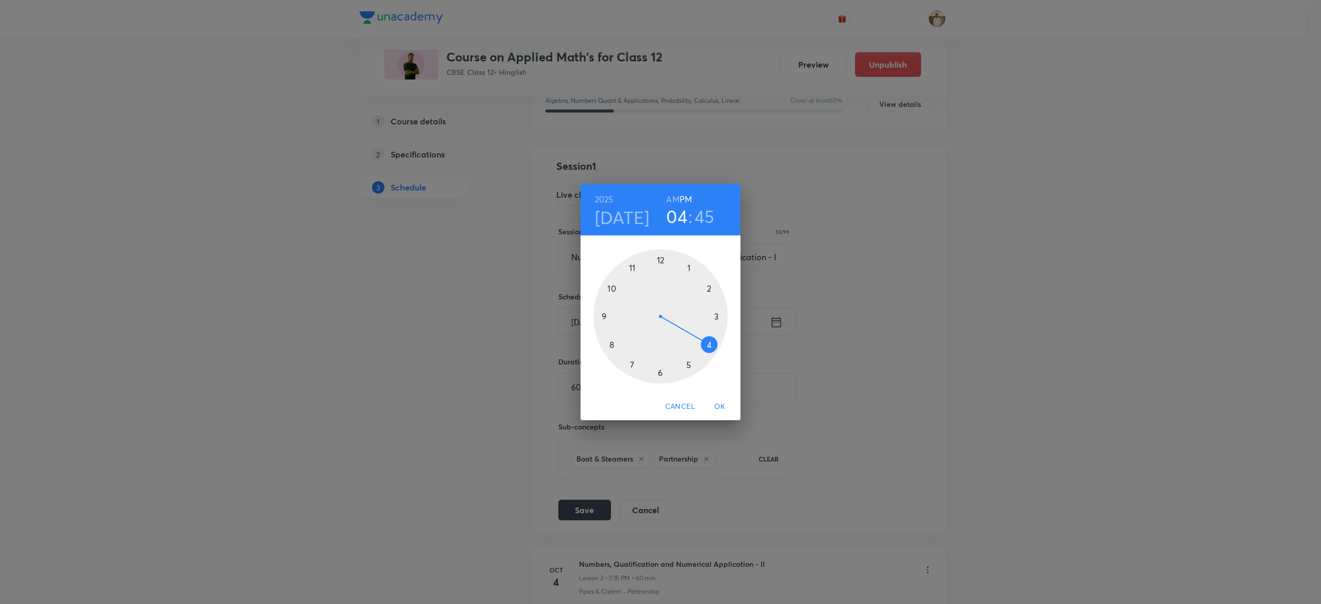
click at [715, 315] on div at bounding box center [660, 316] width 134 height 134
click at [659, 375] on div at bounding box center [660, 316] width 134 height 134
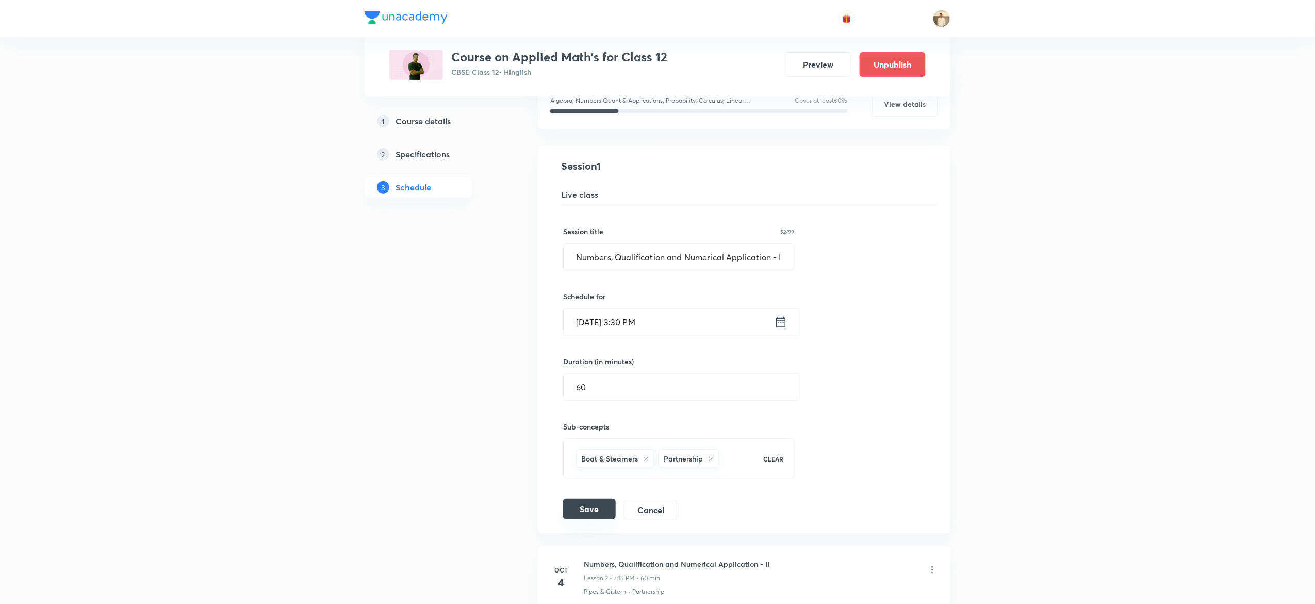
click at [593, 503] on button "Save" at bounding box center [589, 508] width 53 height 21
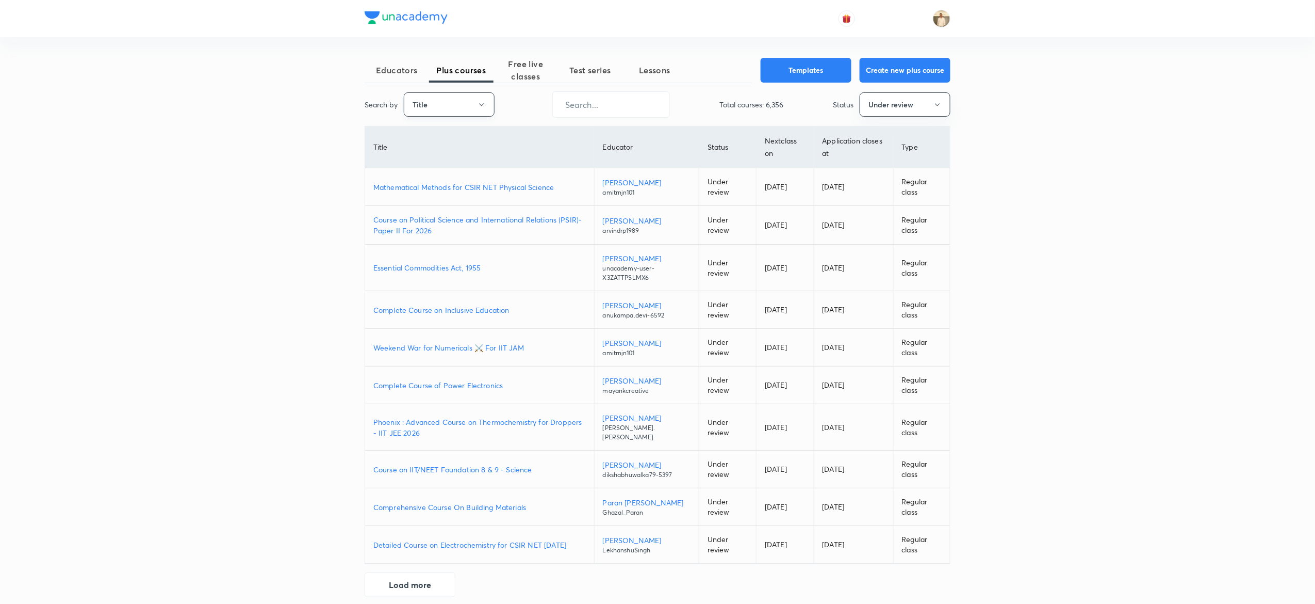
click at [476, 105] on button "Title" at bounding box center [449, 104] width 91 height 24
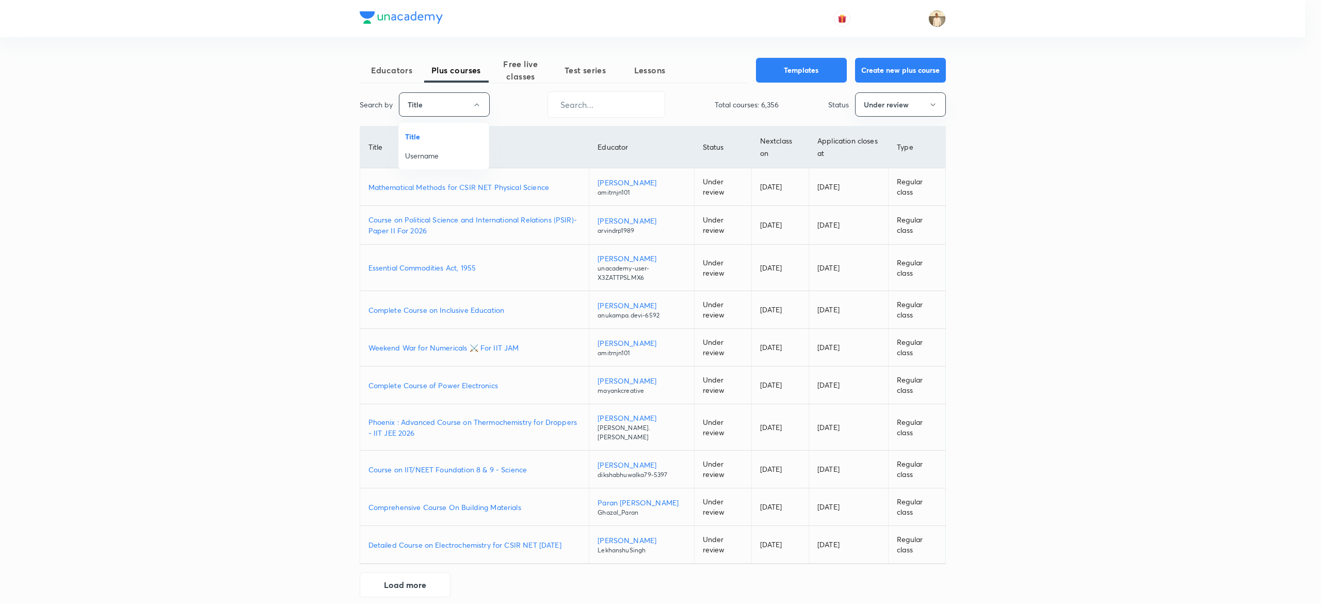
click at [436, 154] on span "Username" at bounding box center [443, 155] width 77 height 11
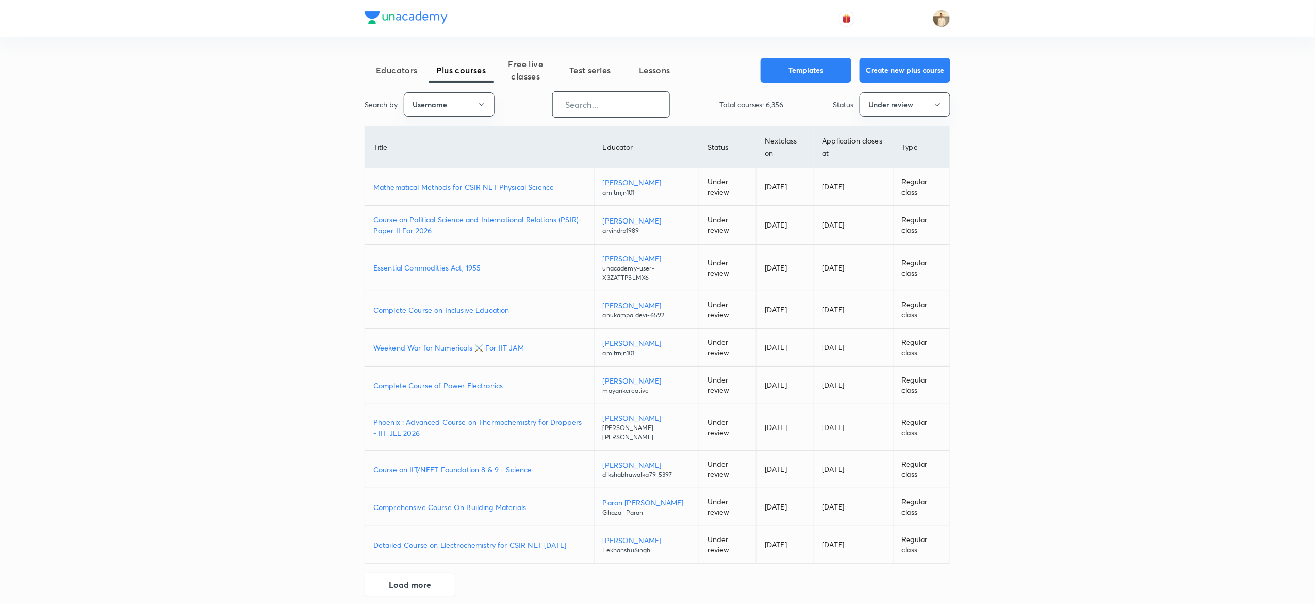
click at [643, 101] on input "text" at bounding box center [611, 104] width 117 height 26
paste input "barsha.mukherjee"
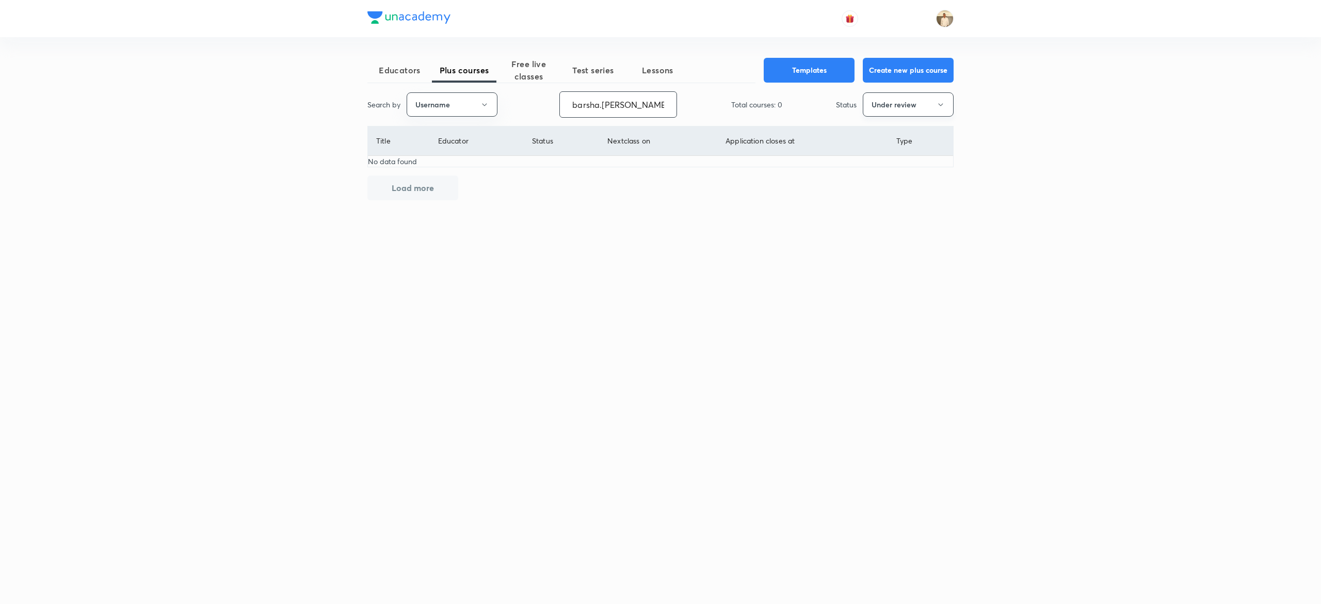
type input "barsha.mukherjee"
click at [904, 96] on button "Under review" at bounding box center [907, 104] width 91 height 24
click at [884, 246] on span "Dormant" at bounding box center [907, 251] width 77 height 11
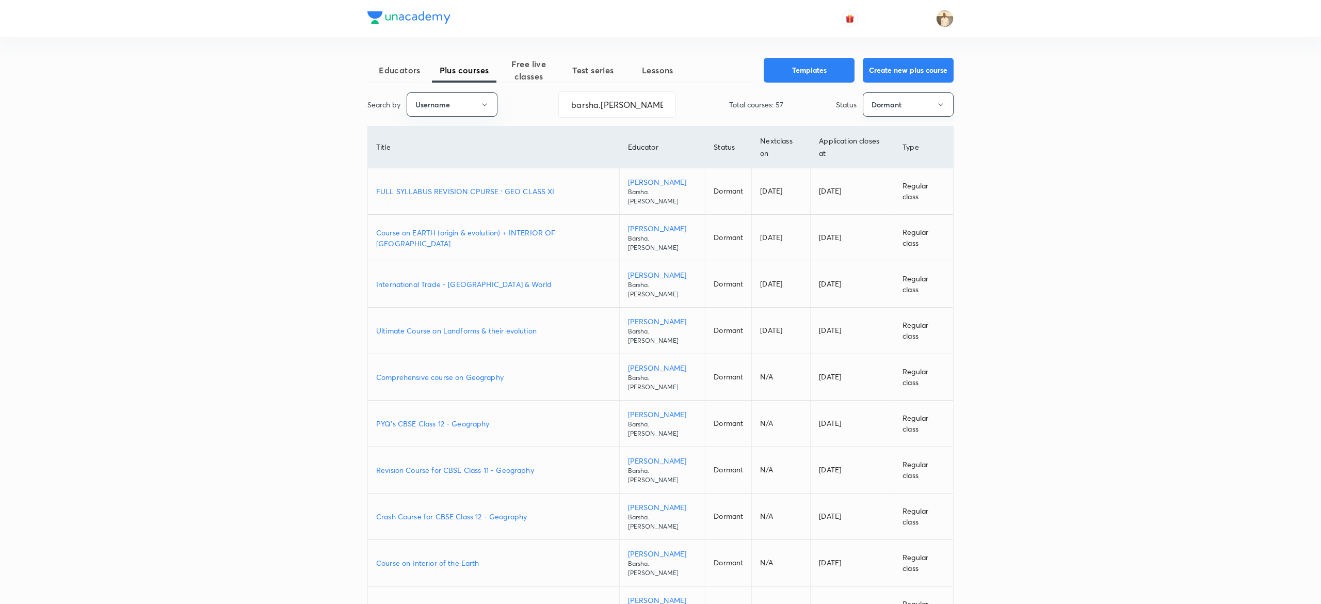
click at [917, 102] on button "Dormant" at bounding box center [907, 104] width 91 height 24
click at [879, 151] on span "Created" at bounding box center [907, 155] width 77 height 11
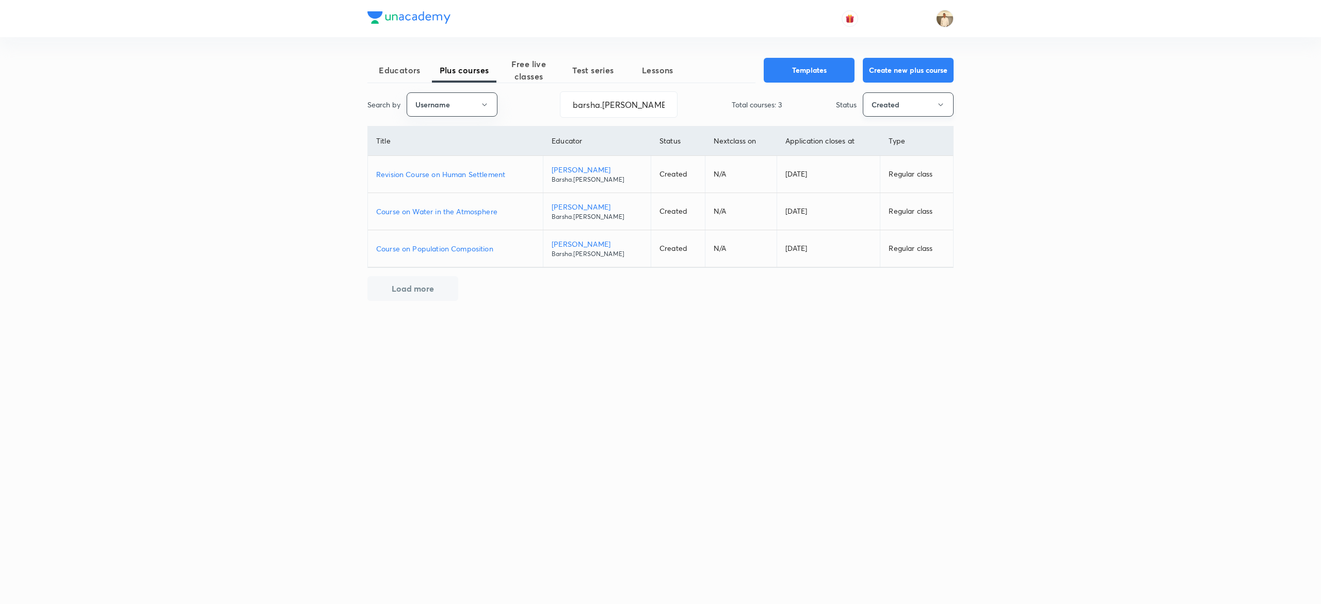
click at [917, 101] on button "Created" at bounding box center [907, 104] width 91 height 24
click at [906, 249] on span "Dormant" at bounding box center [907, 251] width 77 height 11
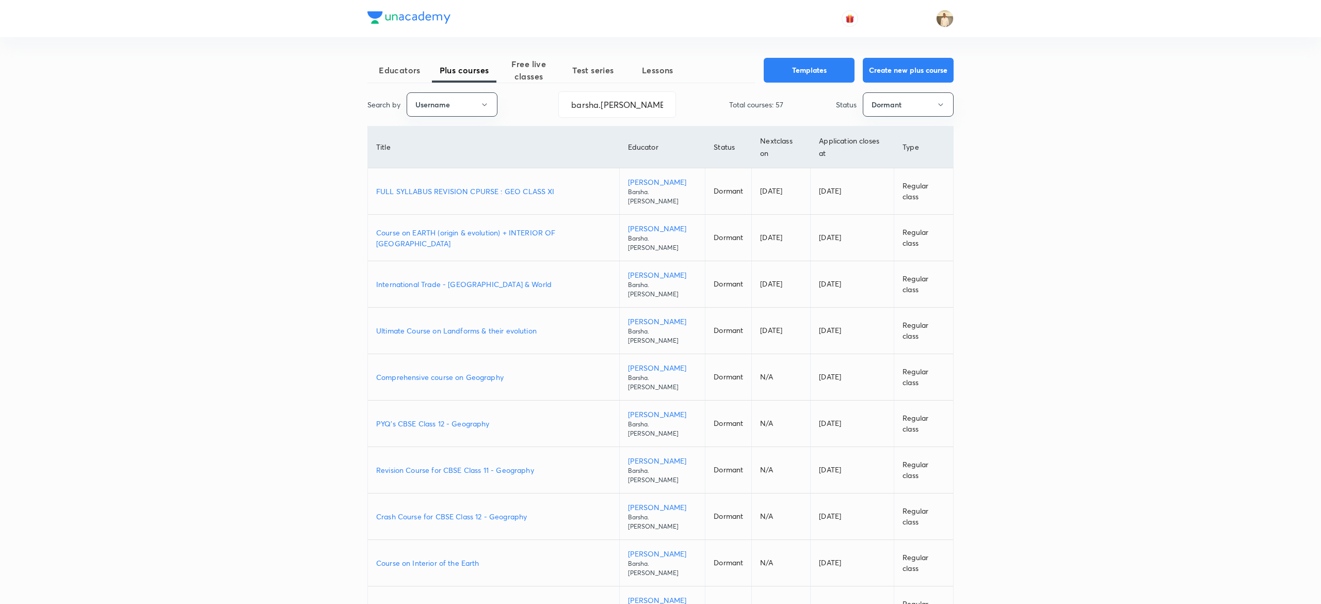
click at [522, 325] on p "Ultimate Course on Landforms & their evolution" at bounding box center [493, 330] width 235 height 11
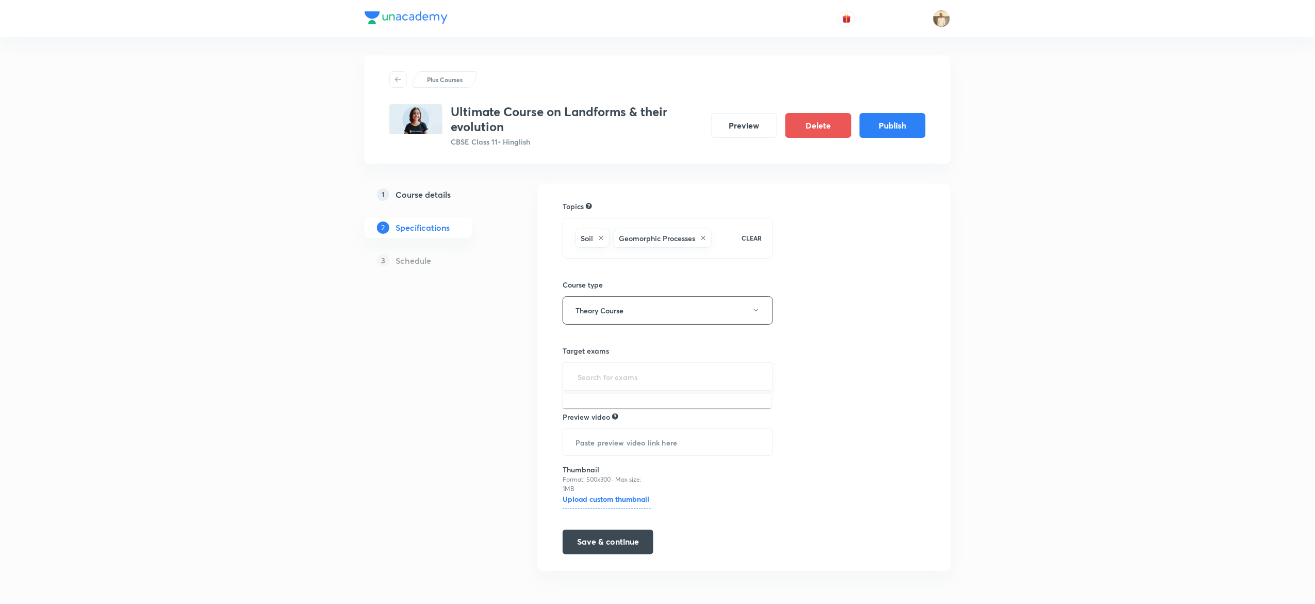
click at [620, 377] on input "text" at bounding box center [668, 376] width 185 height 19
type input "11"
click at [634, 405] on li "CBSE Class 11" at bounding box center [667, 407] width 209 height 19
click at [623, 546] on button "Save & continue" at bounding box center [608, 541] width 91 height 25
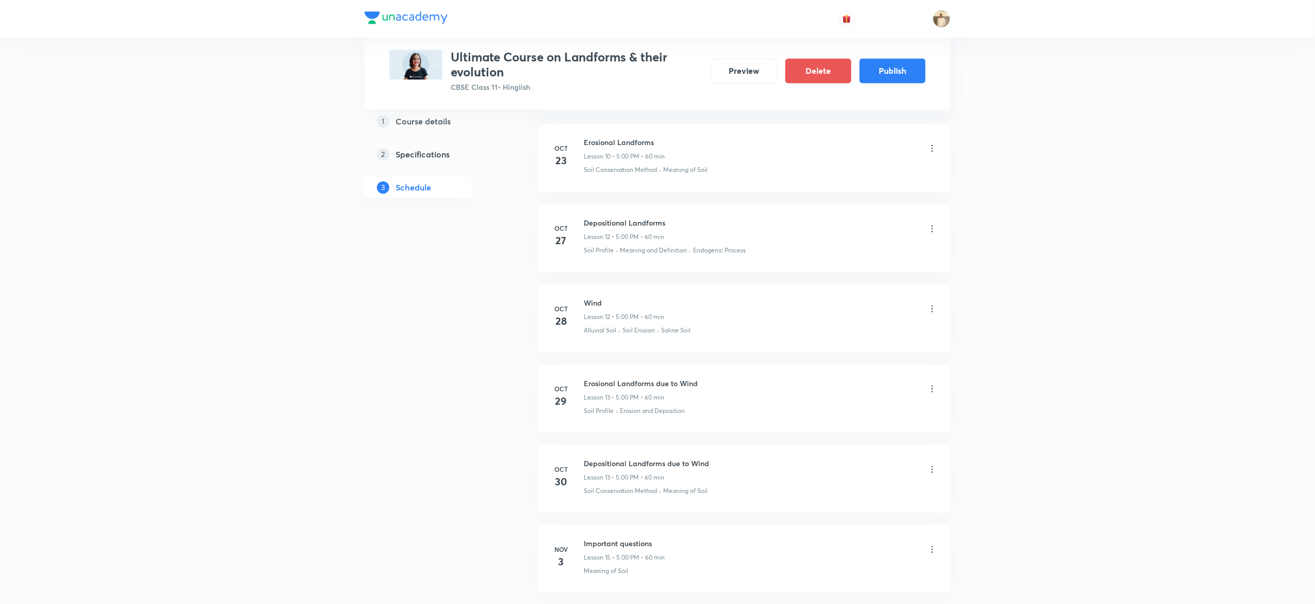
scroll to position [1403, 0]
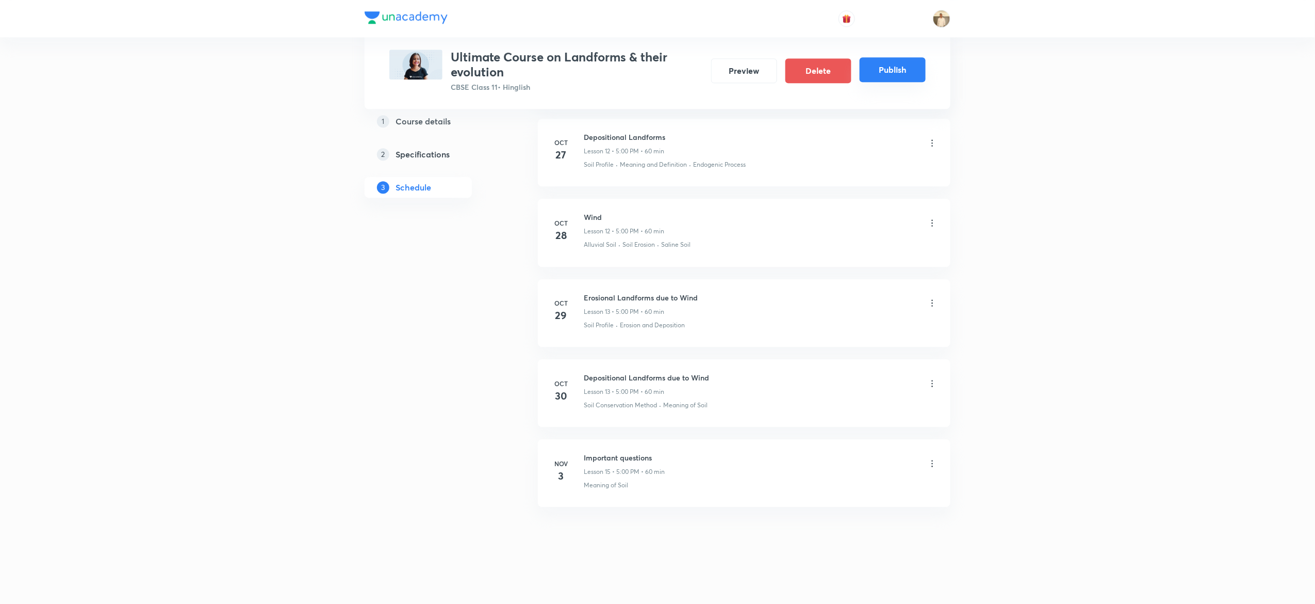
click at [896, 64] on button "Publish" at bounding box center [893, 69] width 66 height 25
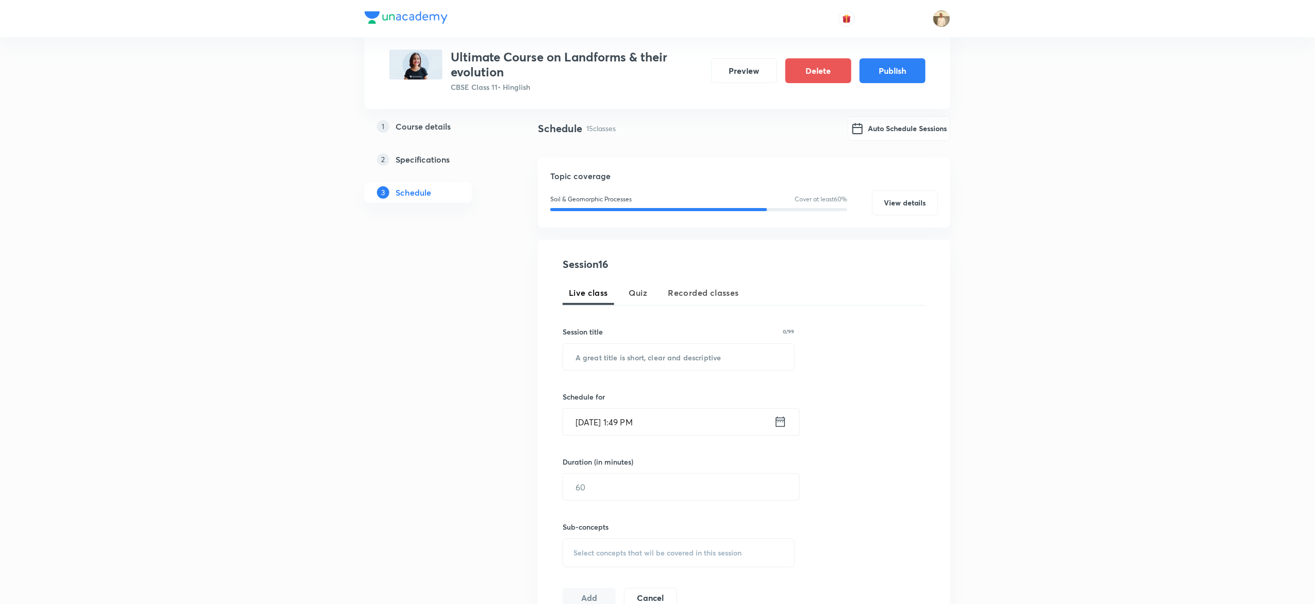
scroll to position [0, 0]
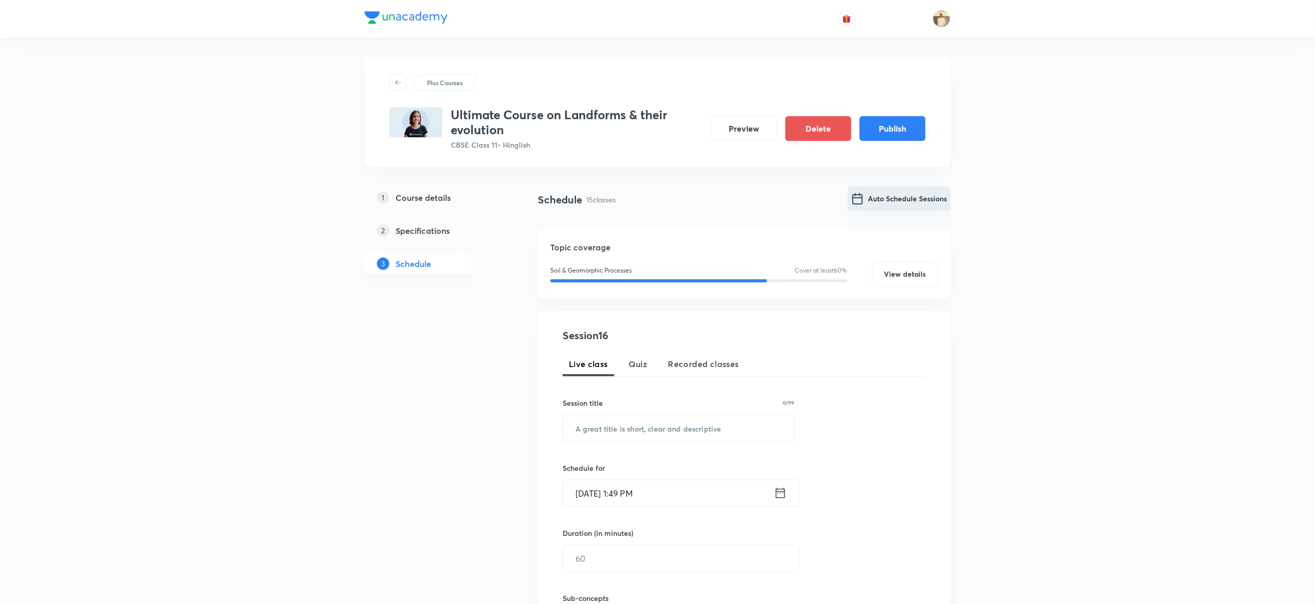
click at [877, 196] on button "Auto Schedule Sessions" at bounding box center [899, 198] width 103 height 25
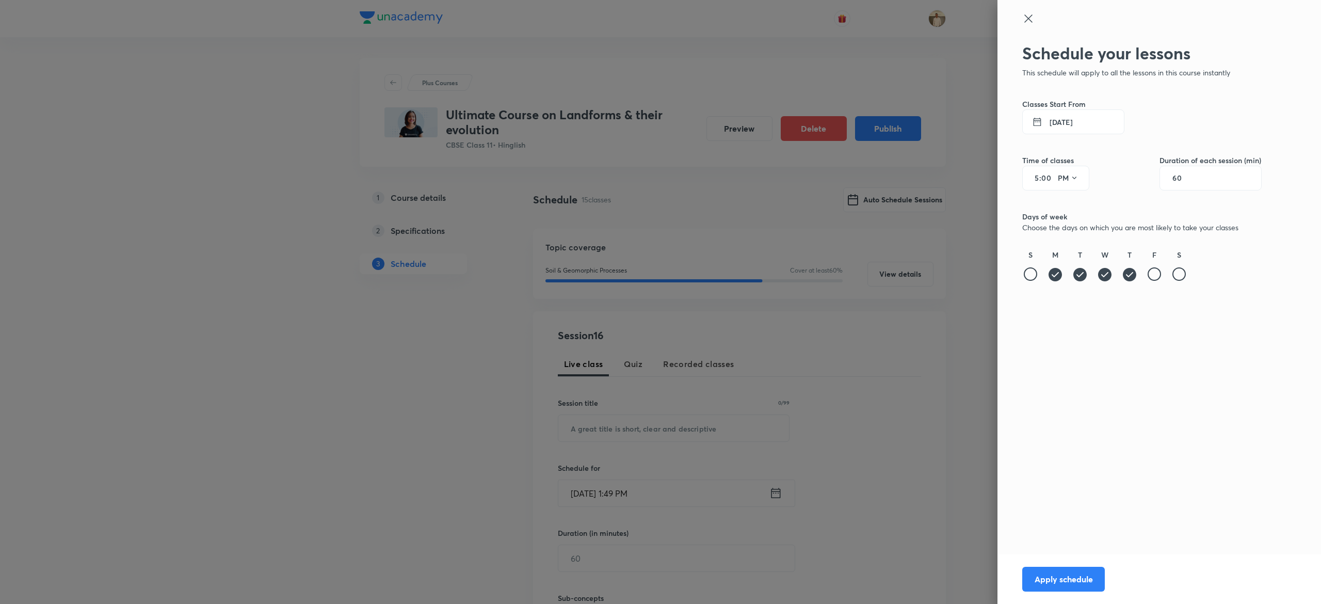
click at [428, 375] on div at bounding box center [660, 302] width 1321 height 604
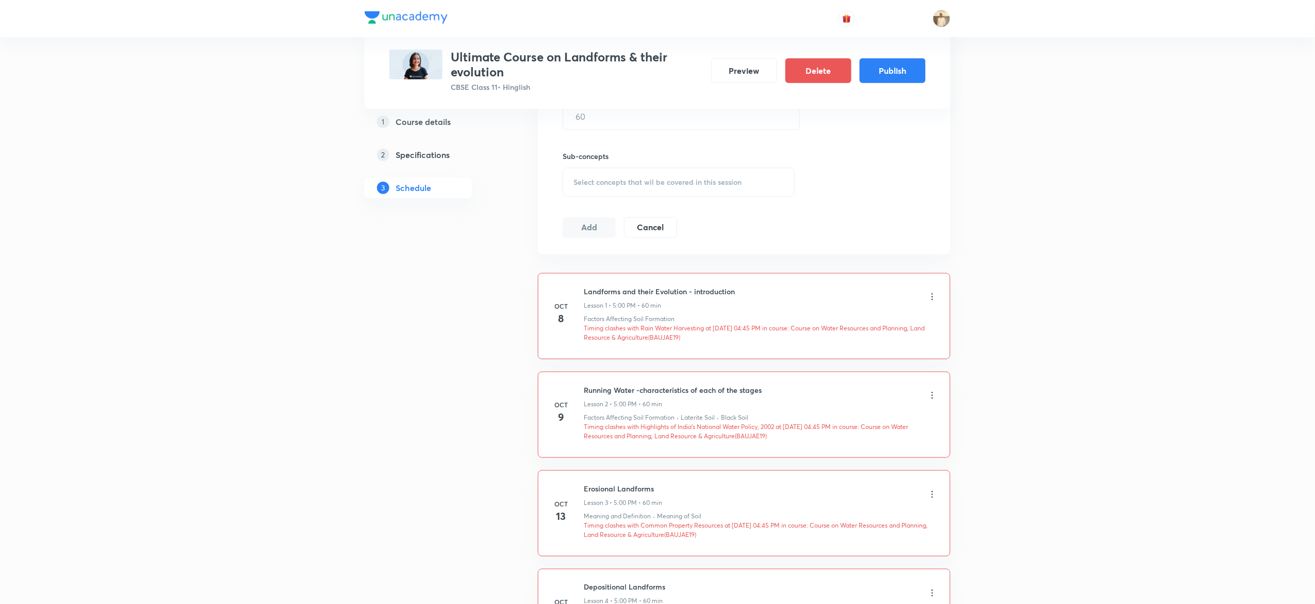
scroll to position [666, 0]
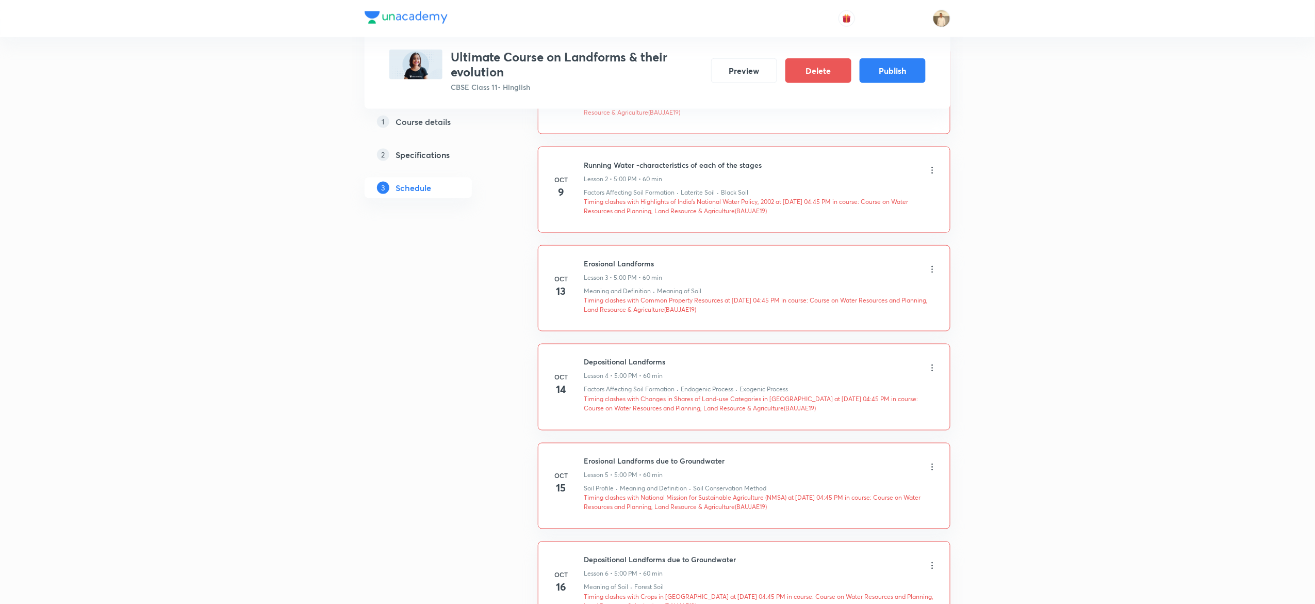
click at [749, 208] on p "Timing clashes with Highlights of India’s National Water Policy, 2002 at 09 Oct…" at bounding box center [761, 206] width 354 height 19
copy p "BAUJAE19"
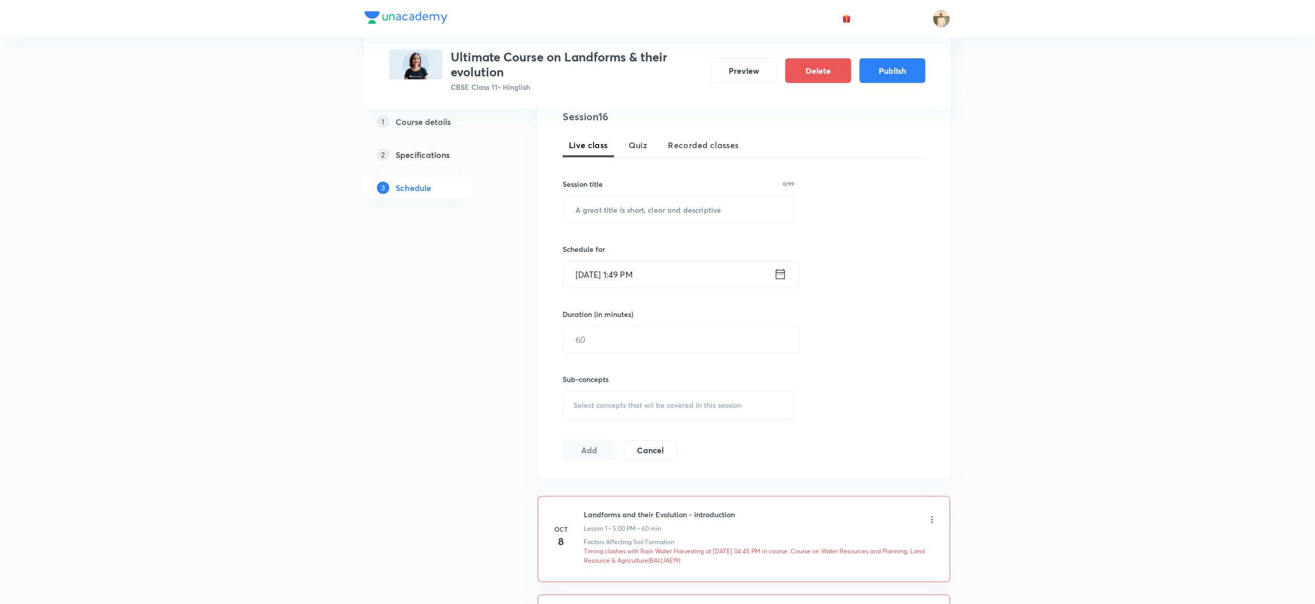
scroll to position [0, 0]
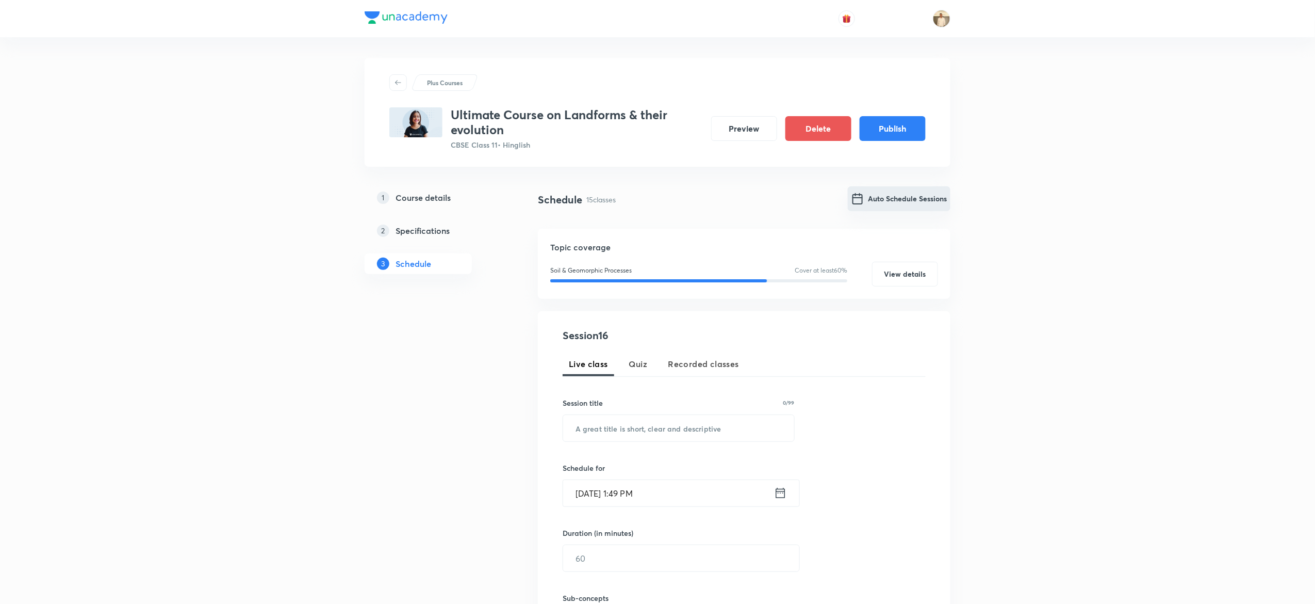
click at [867, 195] on button "Auto Schedule Sessions" at bounding box center [899, 198] width 103 height 25
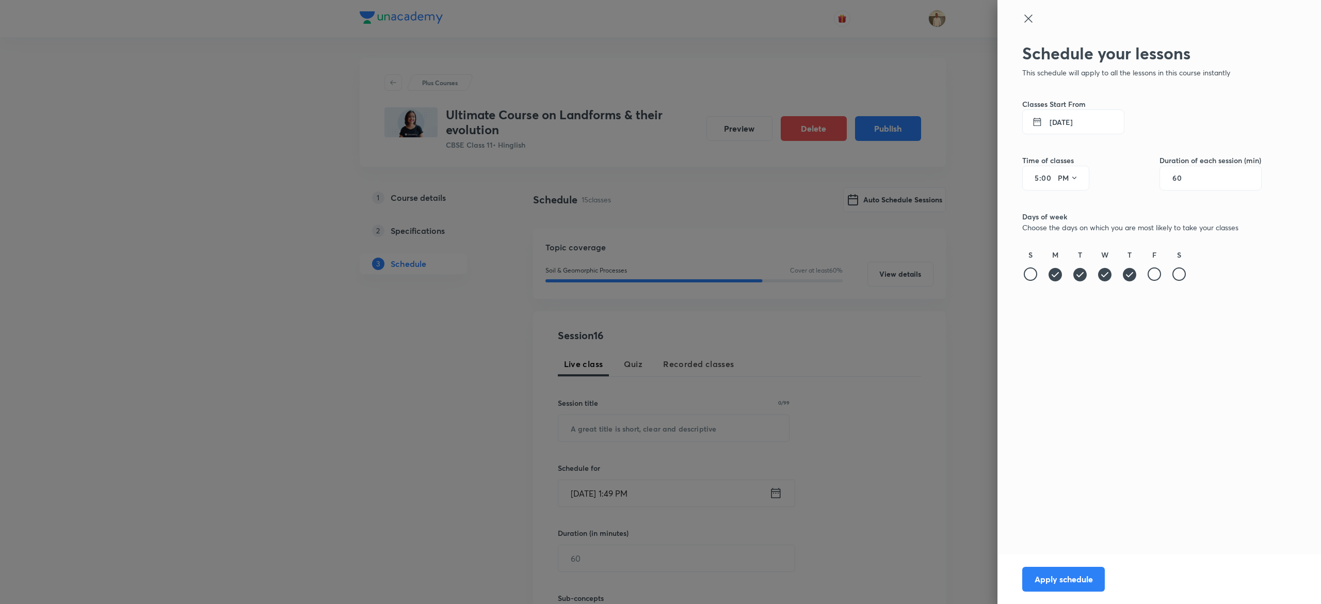
click at [1036, 182] on input "5" at bounding box center [1033, 178] width 12 height 8
type input "6"
click at [1067, 579] on button "Apply schedule" at bounding box center [1063, 577] width 83 height 25
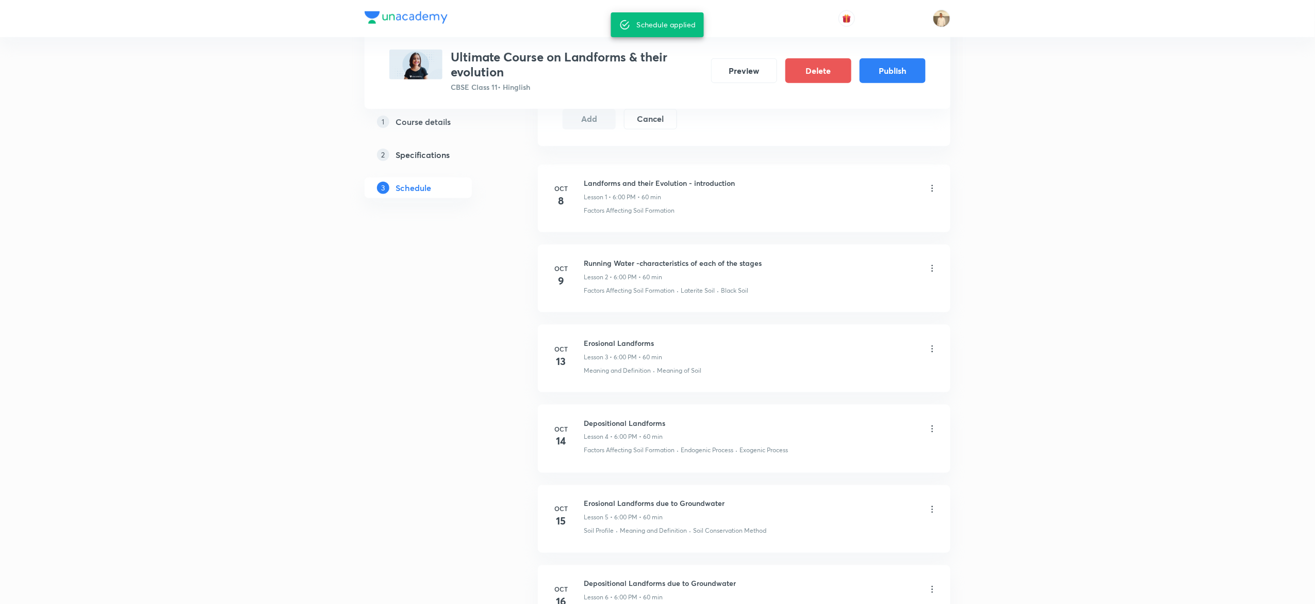
scroll to position [579, 0]
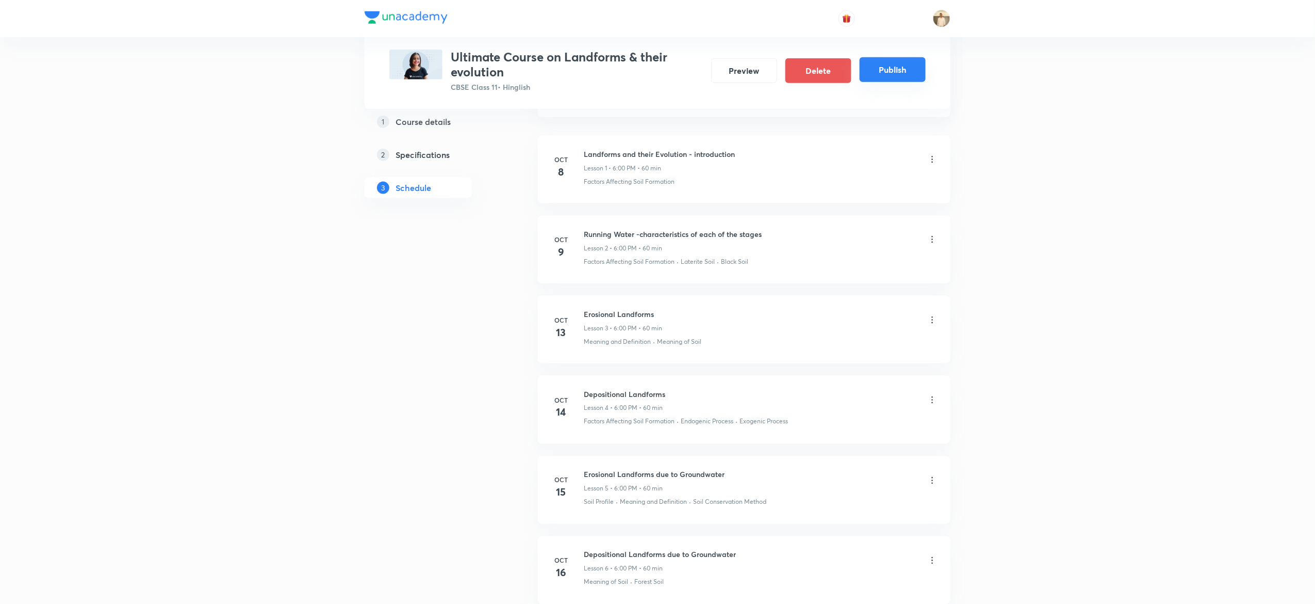
click at [885, 63] on button "Publish" at bounding box center [893, 69] width 66 height 25
